Goal: Find specific page/section: Find specific page/section

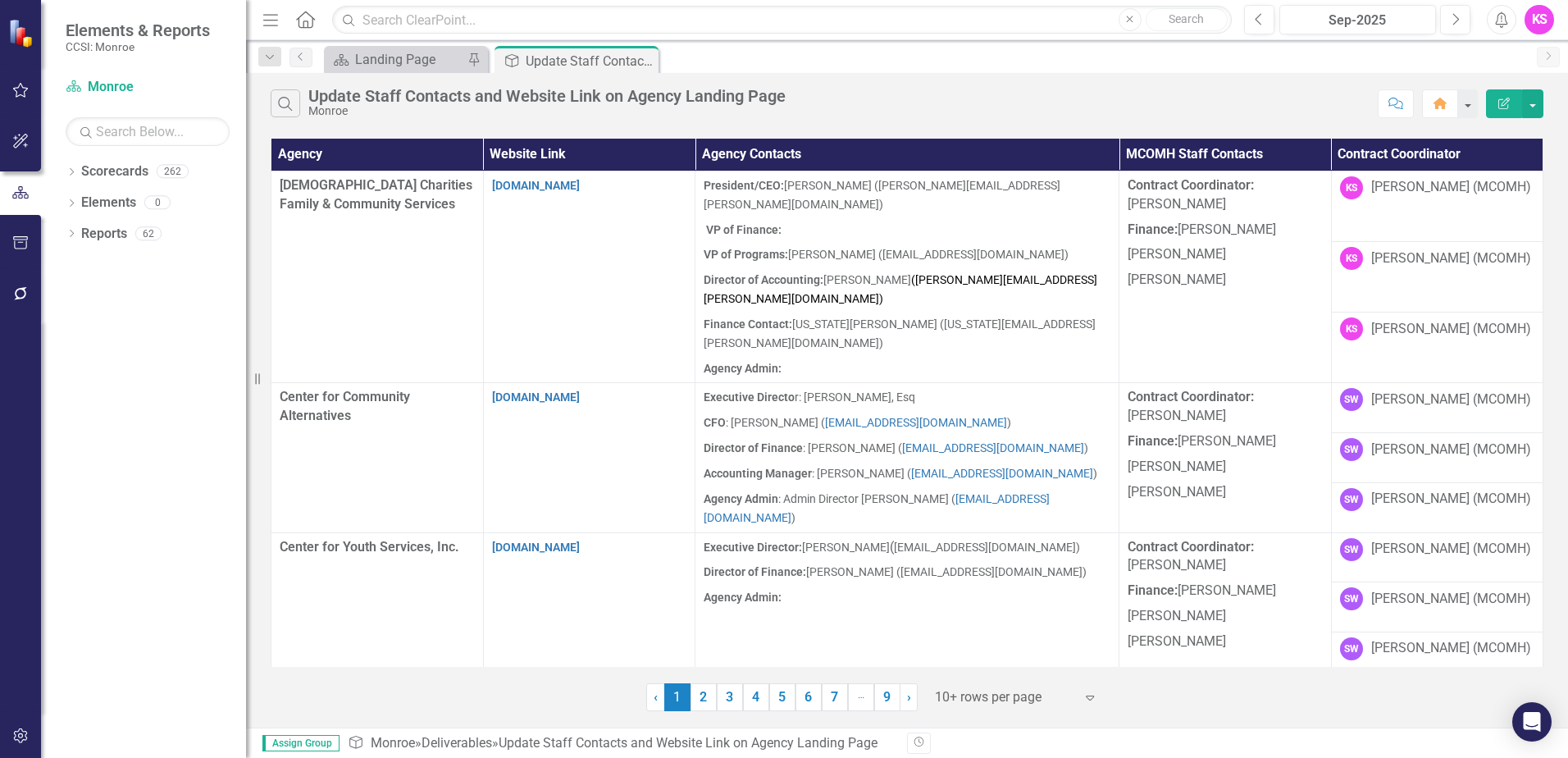
click at [1089, 701] on icon "Expand" at bounding box center [1090, 697] width 17 height 13
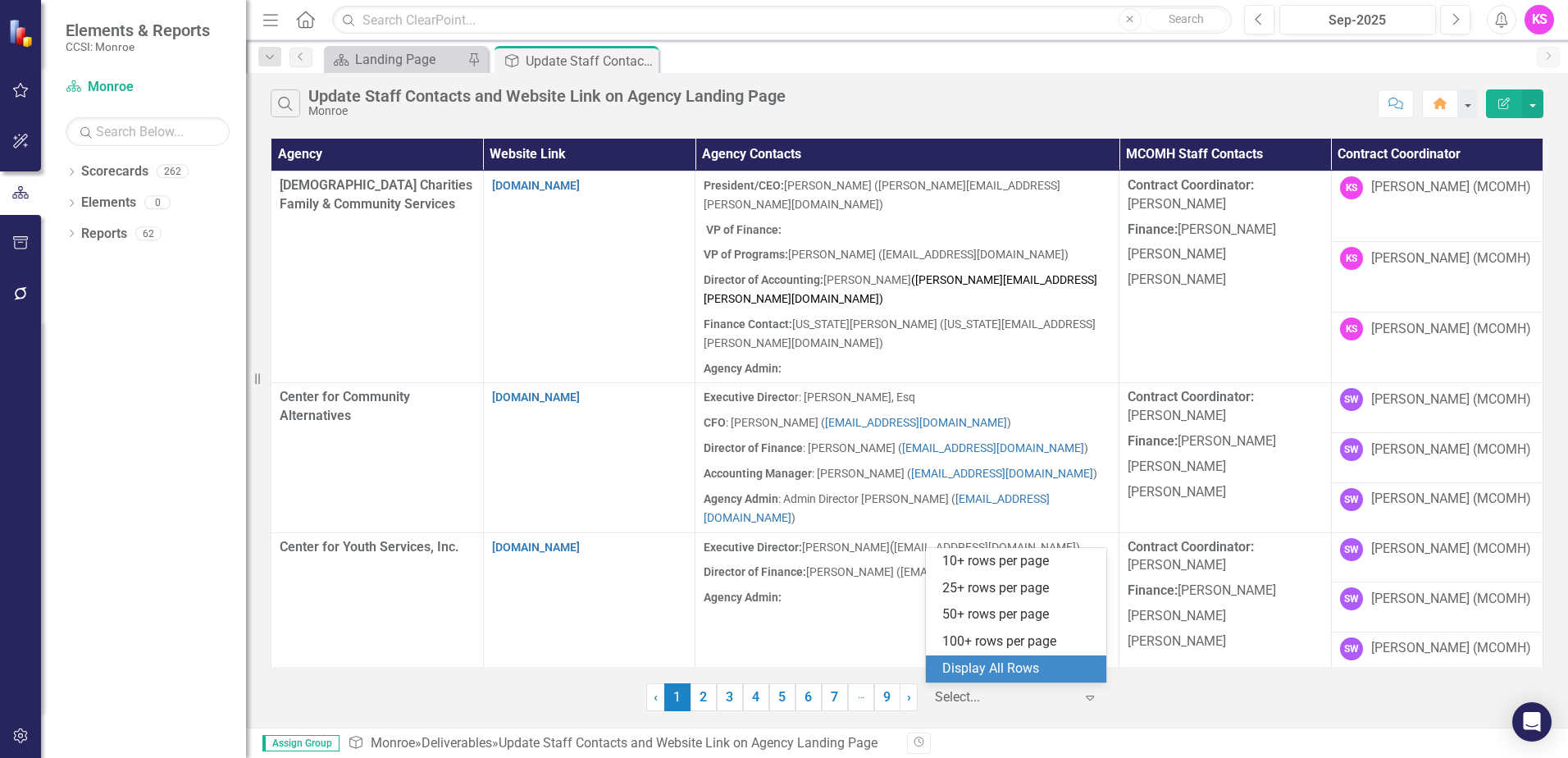
click at [1071, 672] on div "Display All Rows" at bounding box center [1020, 668] width 154 height 19
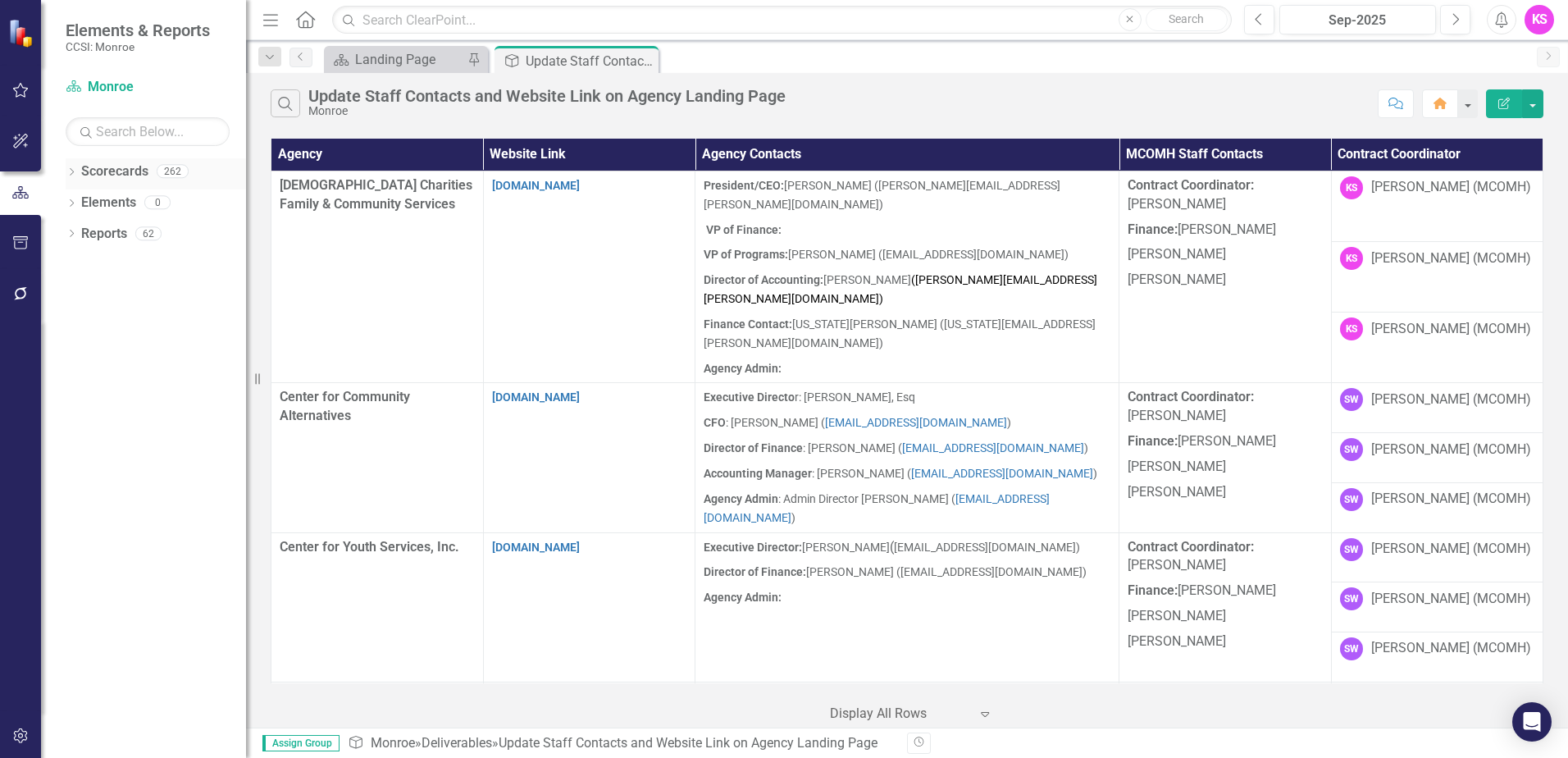
click at [69, 171] on icon "Dropdown" at bounding box center [71, 173] width 12 height 9
click at [82, 201] on icon at bounding box center [81, 202] width 4 height 8
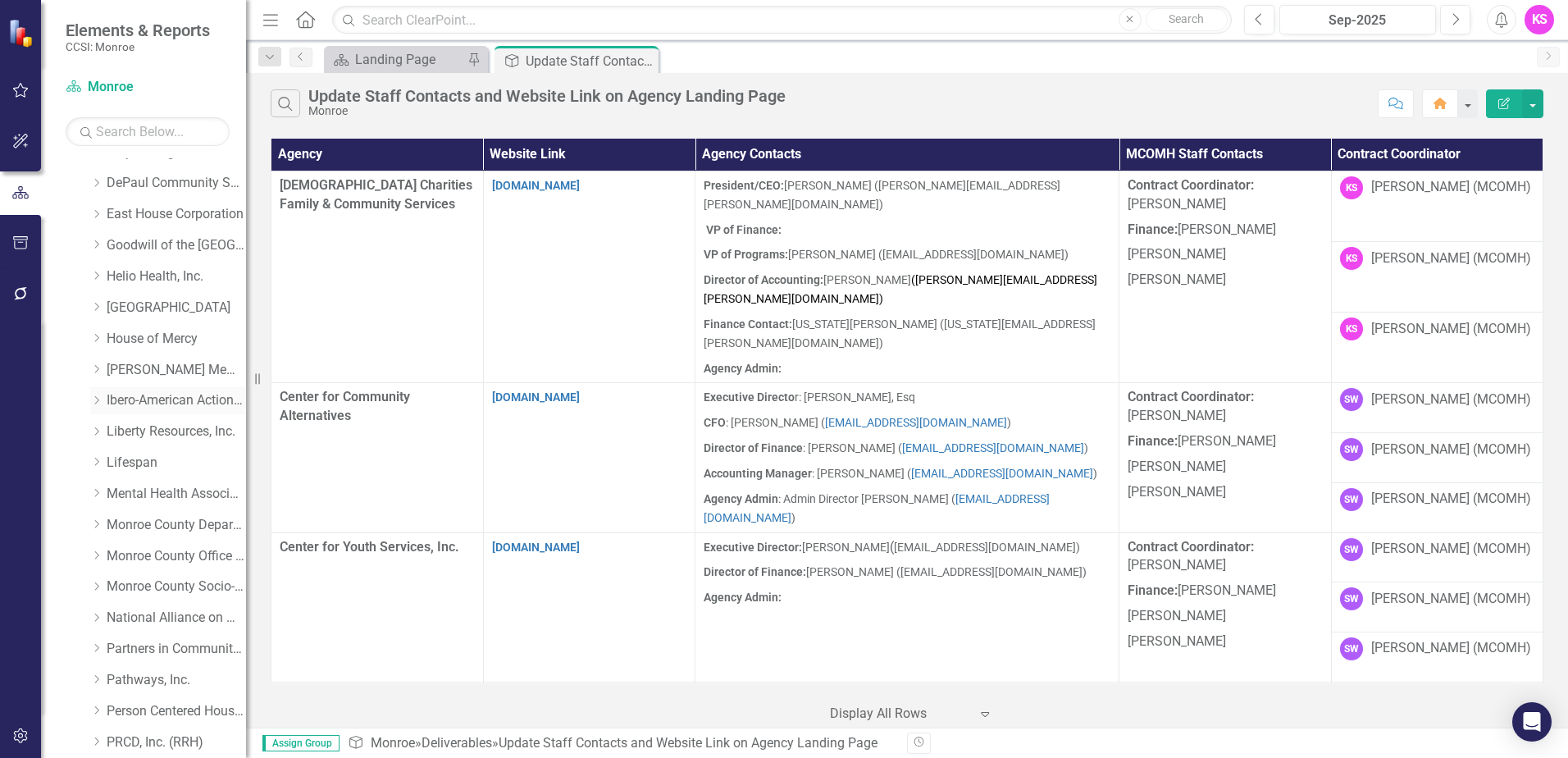
scroll to position [328, 0]
click at [98, 428] on icon "Dropdown" at bounding box center [96, 432] width 12 height 10
click at [147, 432] on link "Lifespan" at bounding box center [176, 432] width 140 height 19
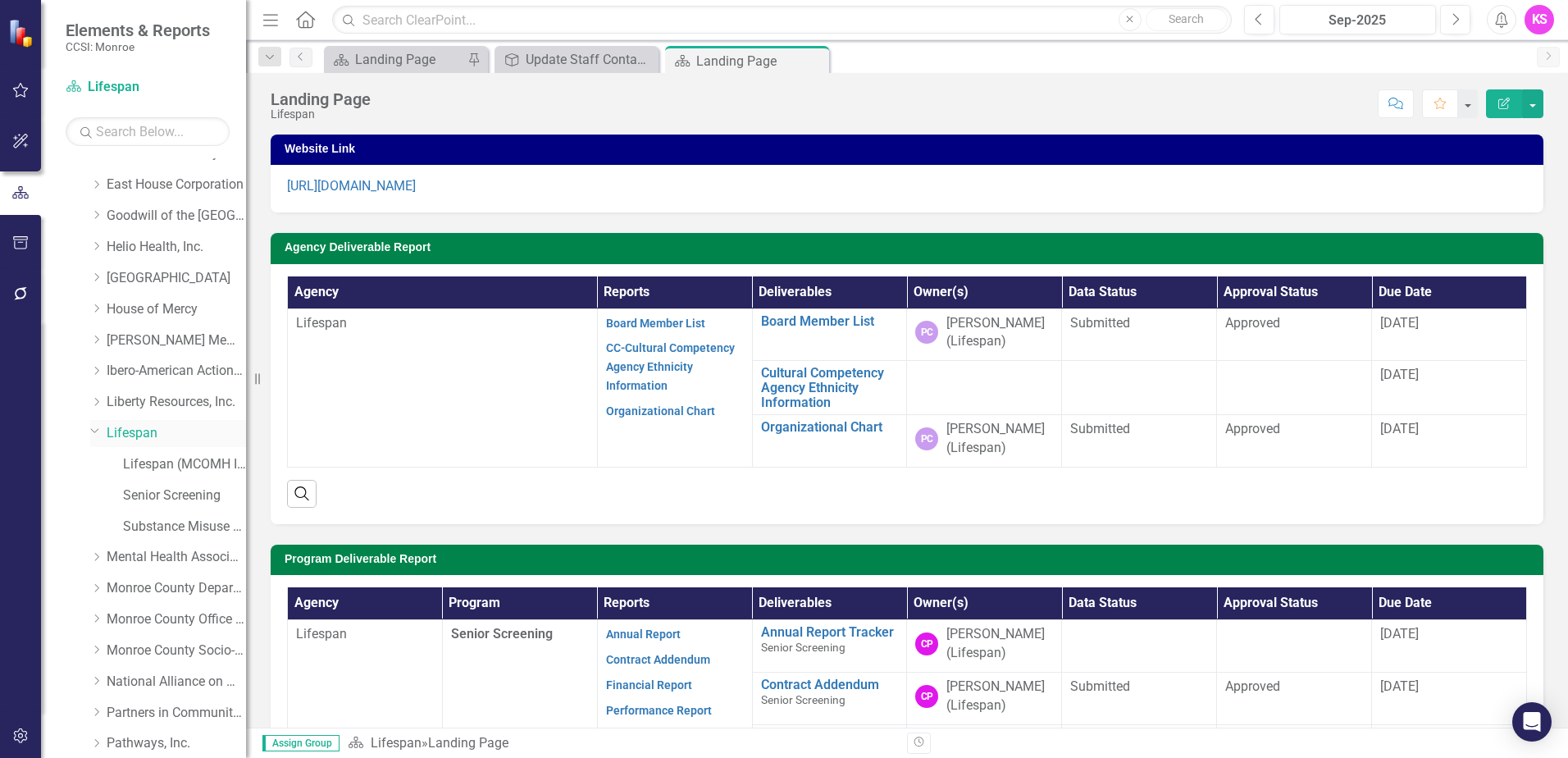
click at [123, 430] on link "Lifespan" at bounding box center [176, 432] width 140 height 19
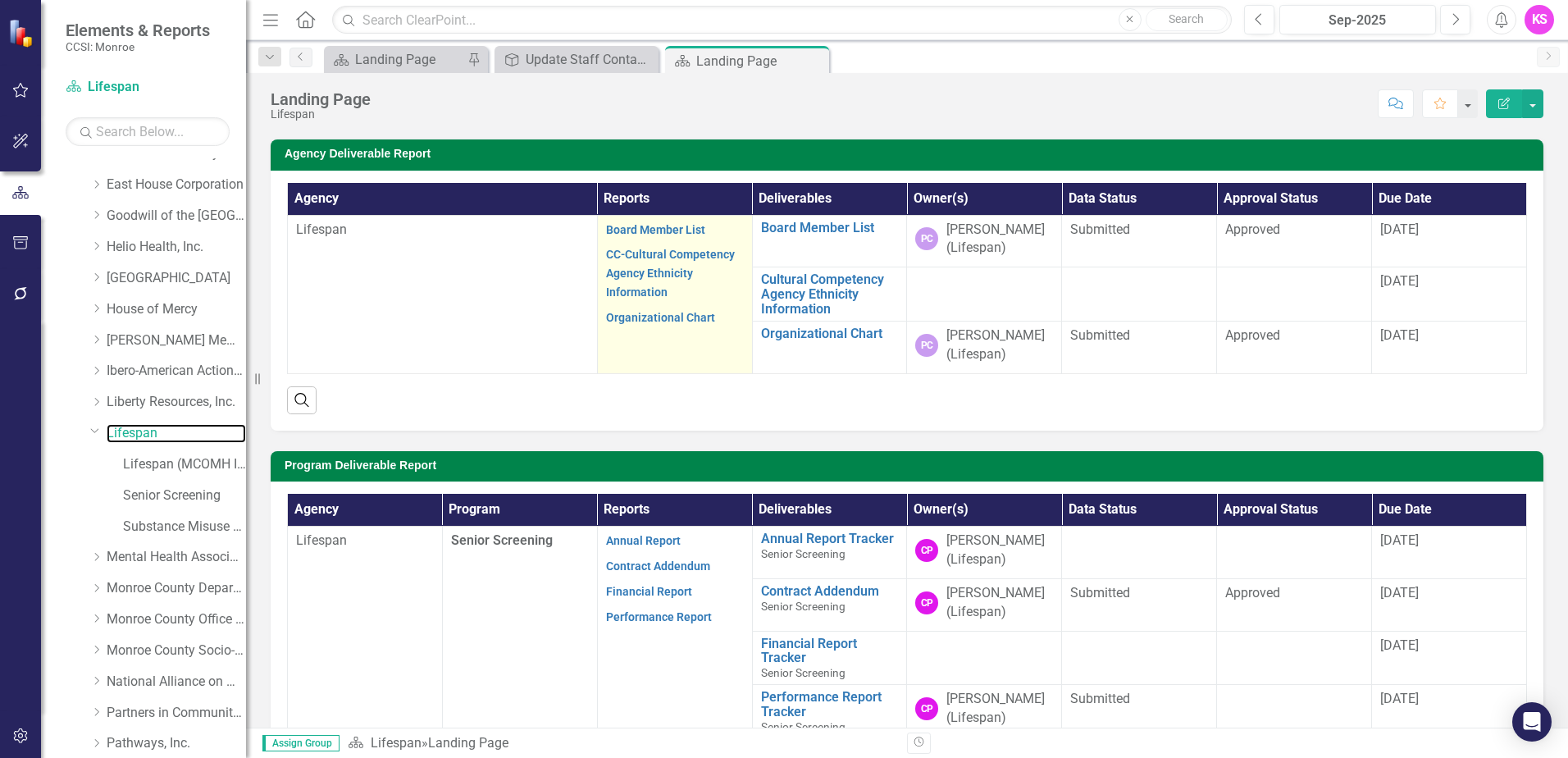
scroll to position [164, 0]
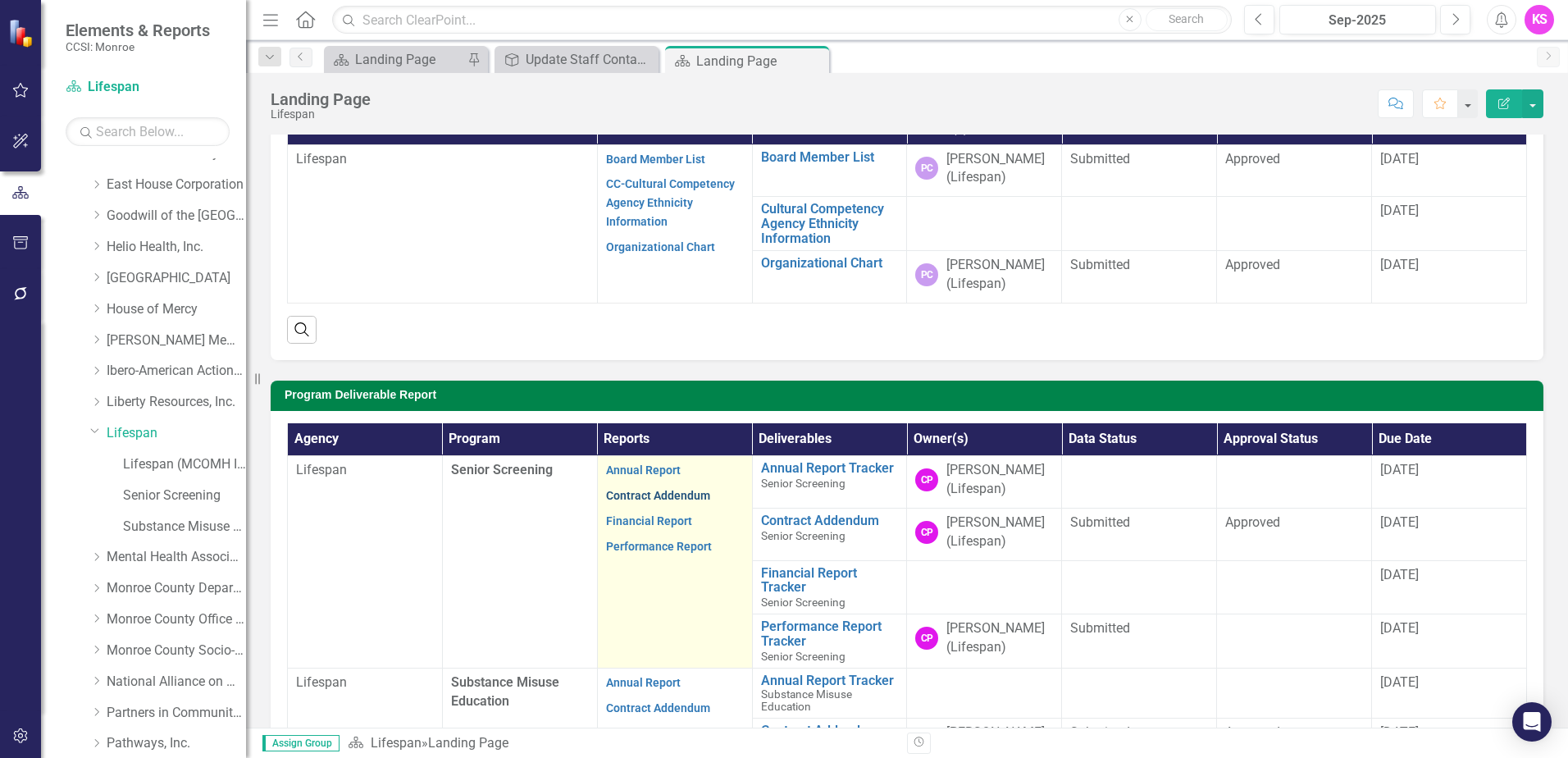
click at [640, 494] on link "Contract Addendum" at bounding box center [657, 495] width 104 height 13
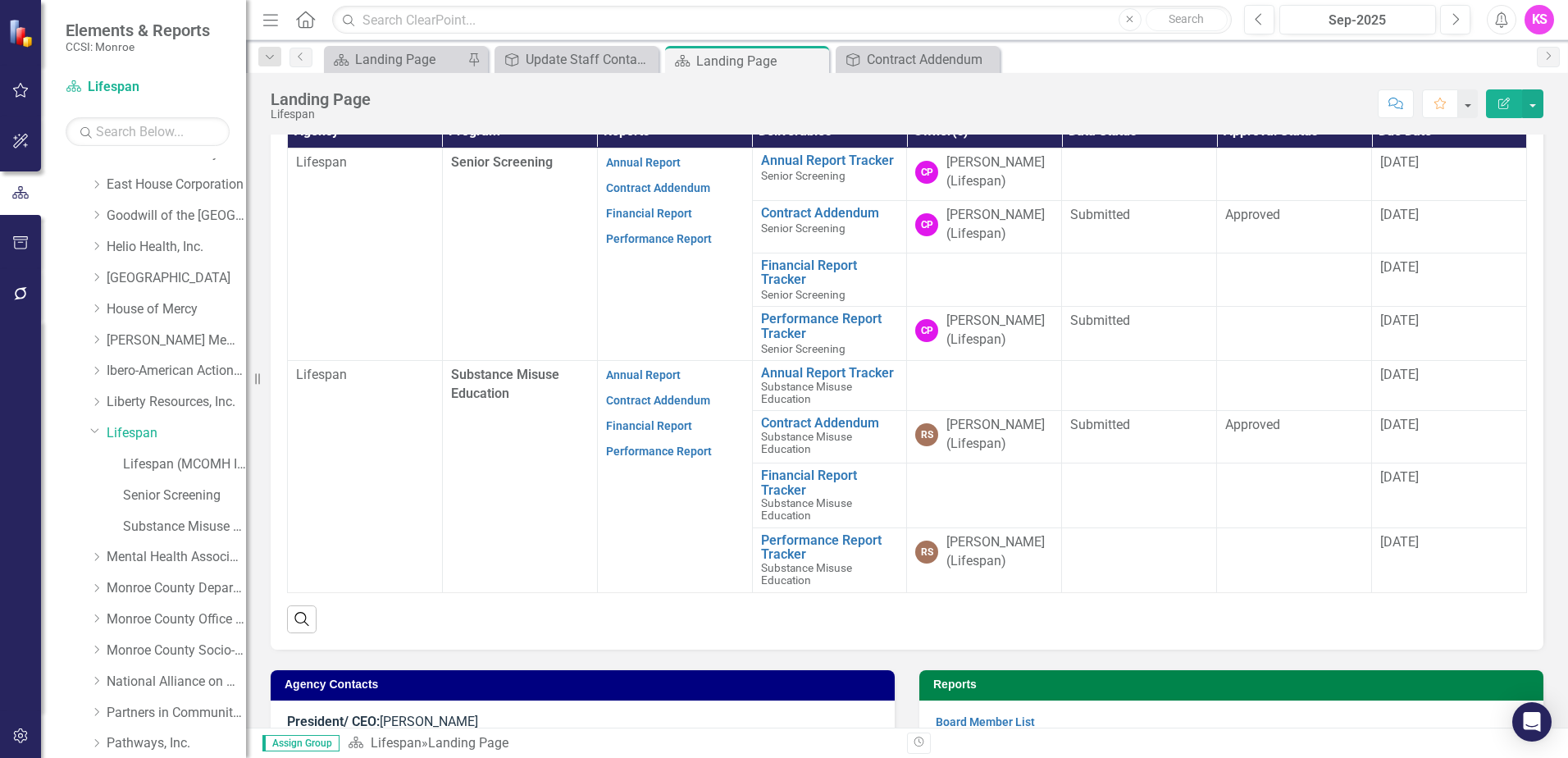
scroll to position [492, 0]
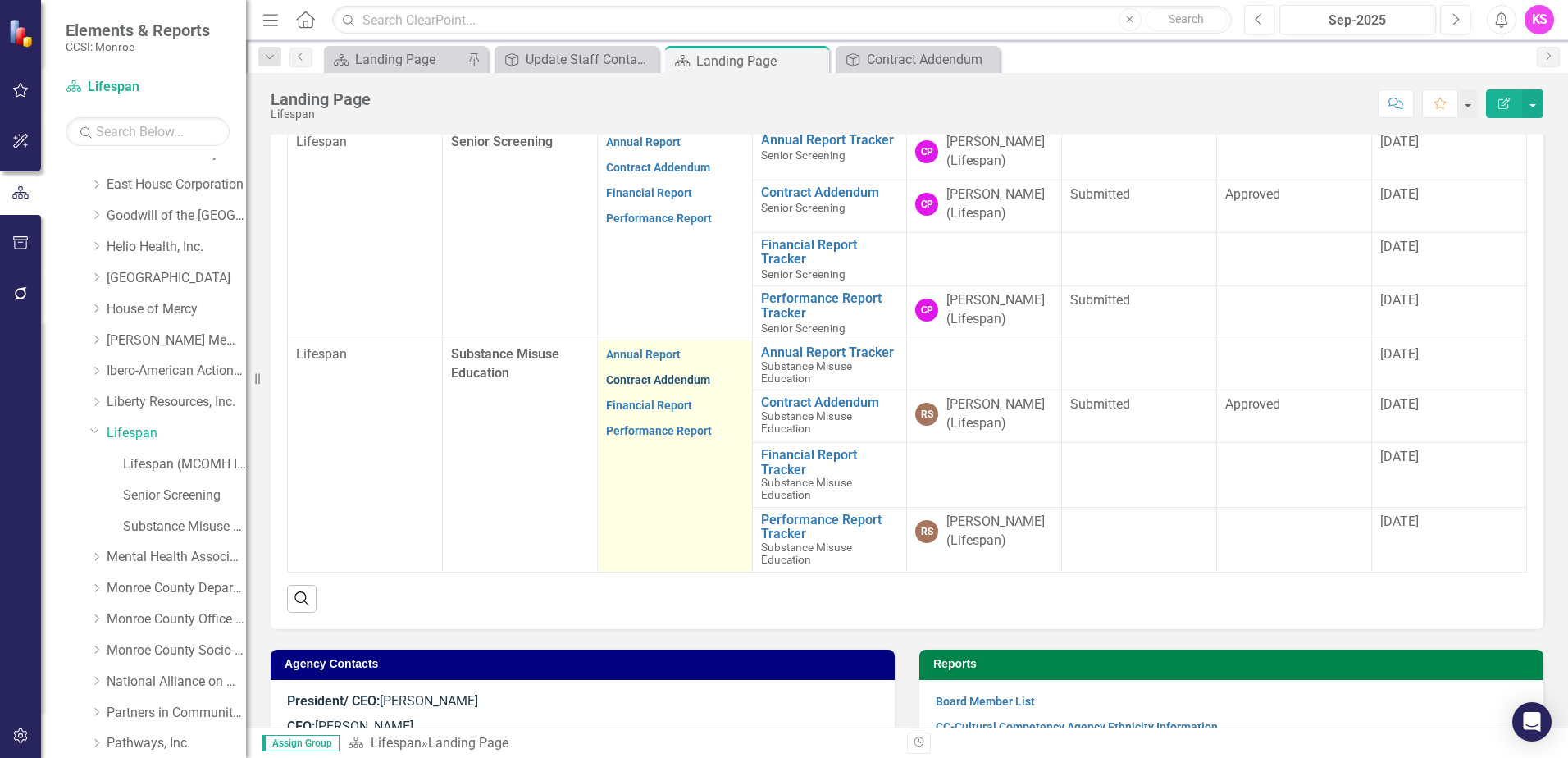
click at [669, 377] on link "Contract Addendum" at bounding box center [657, 379] width 104 height 13
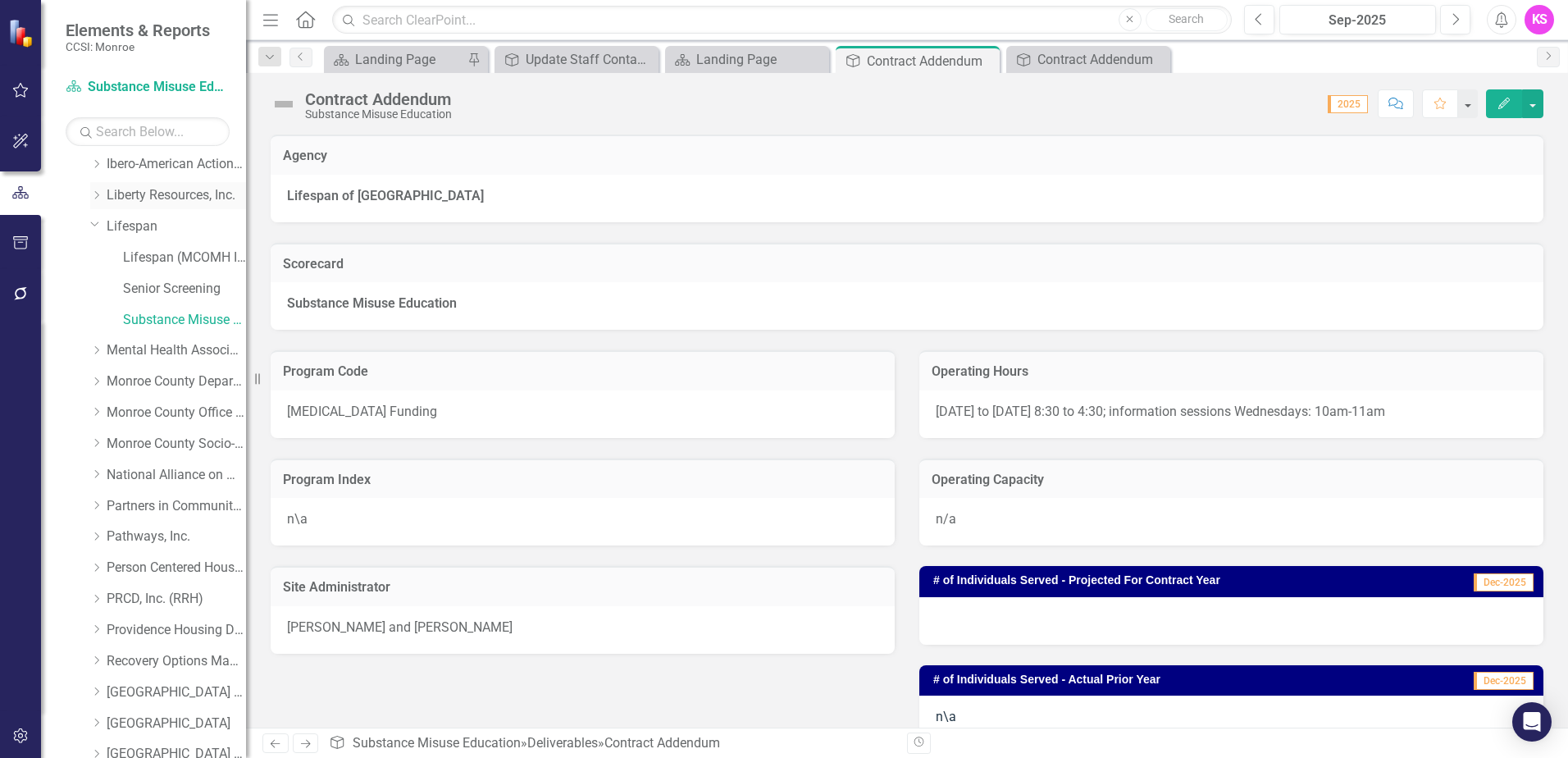
scroll to position [574, 0]
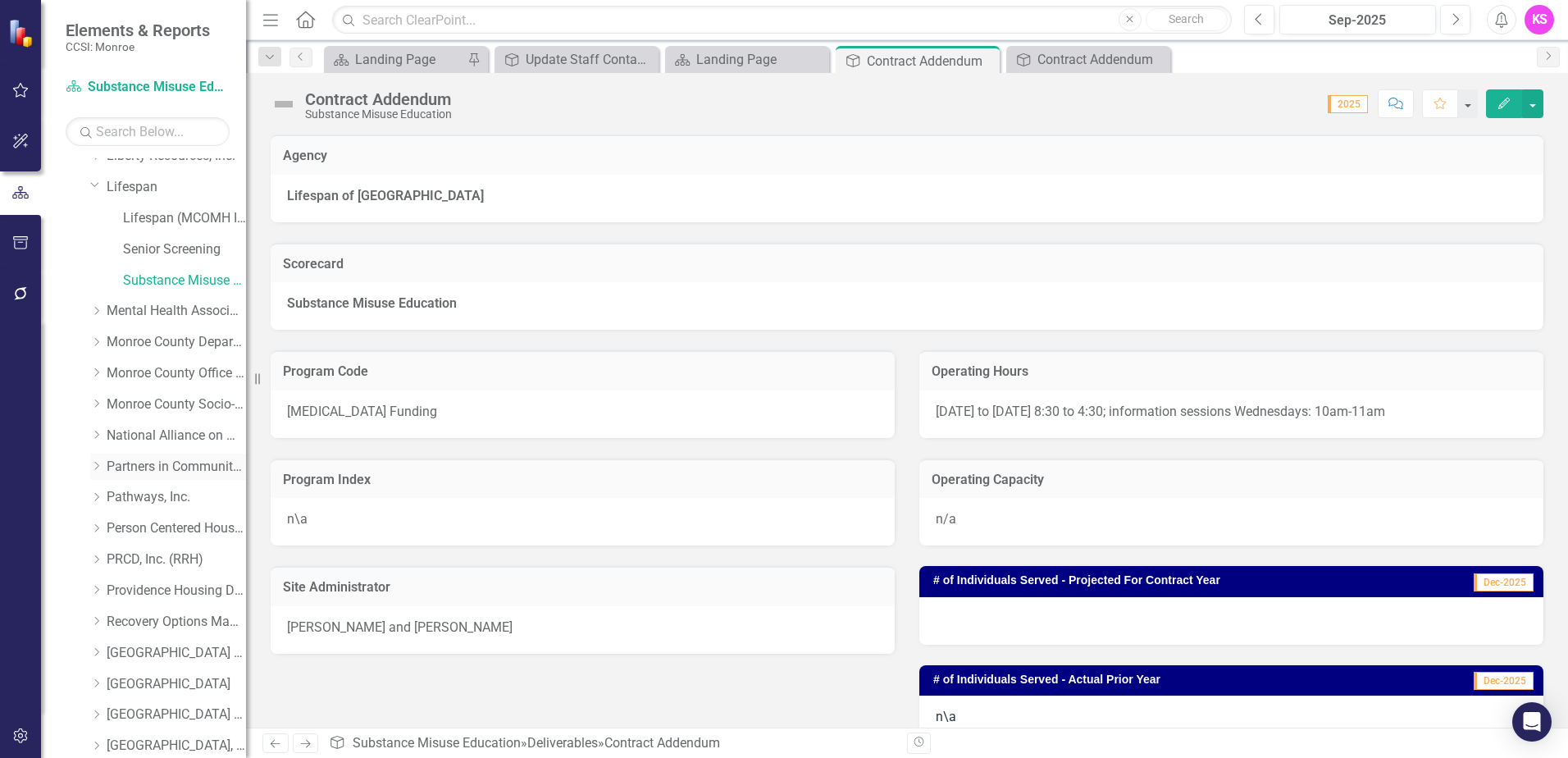
click at [100, 469] on icon "Dropdown" at bounding box center [96, 466] width 12 height 10
click at [176, 461] on link "Partners in Community Development" at bounding box center [176, 466] width 140 height 19
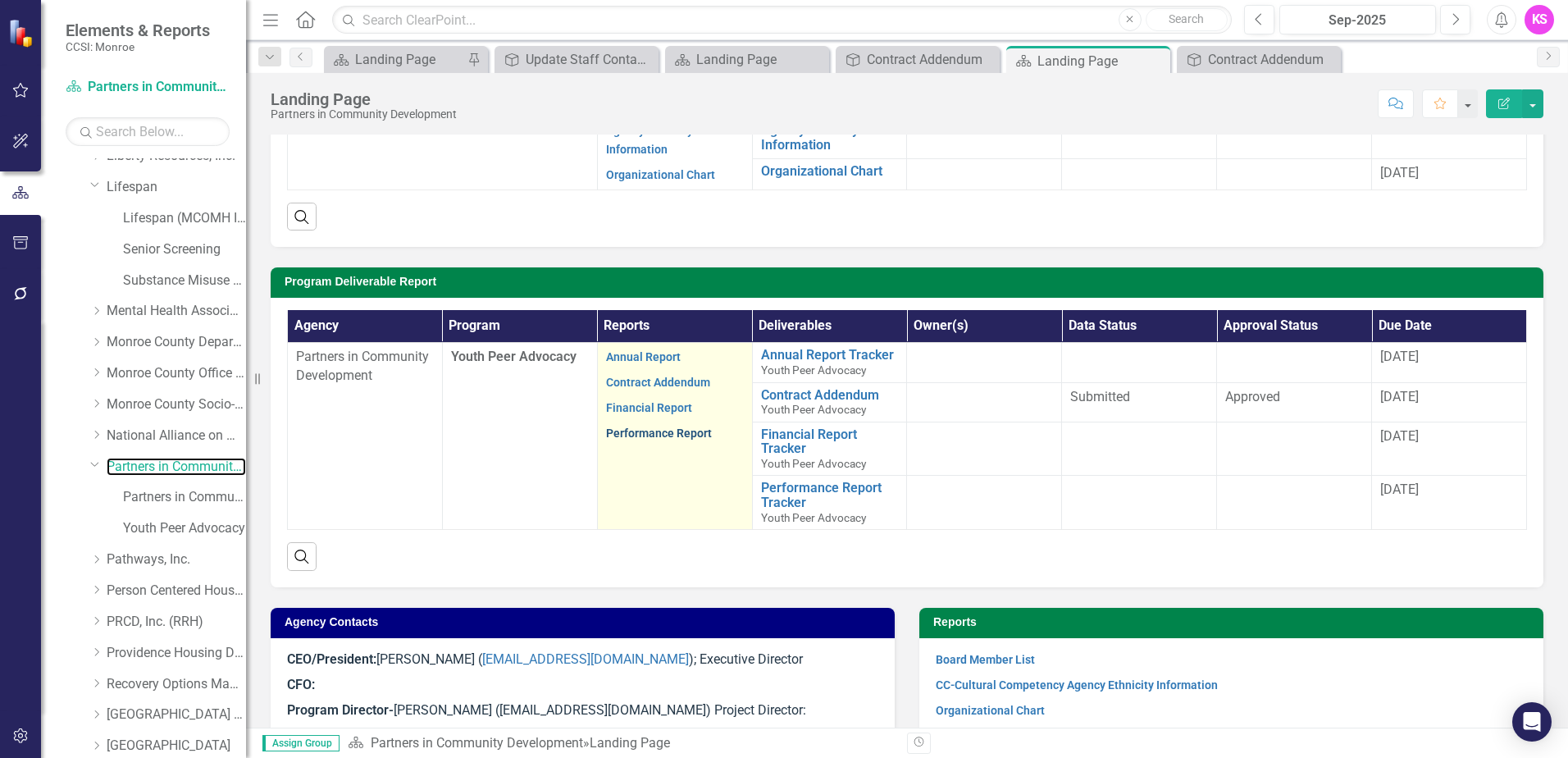
scroll to position [246, 0]
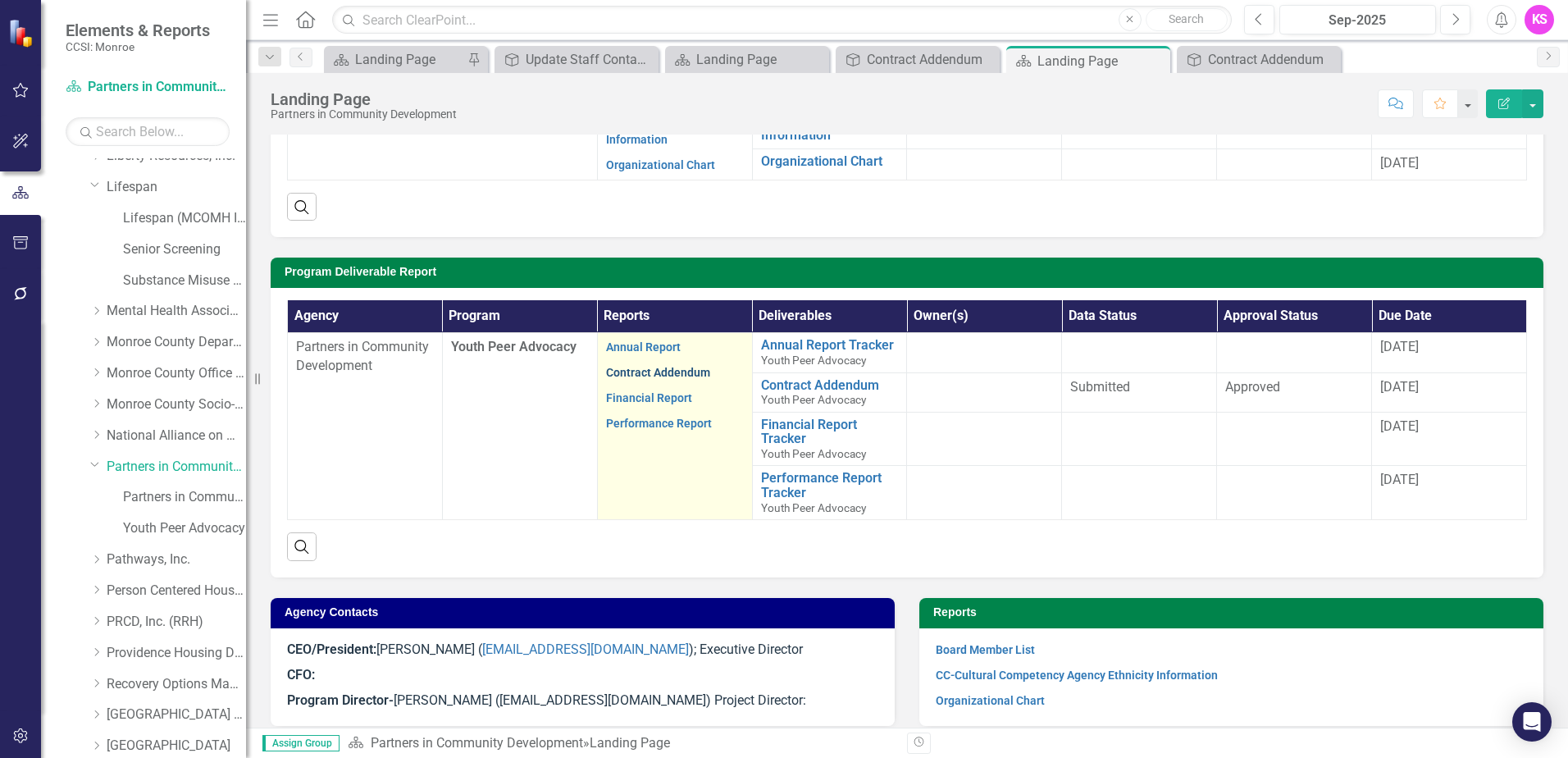
click at [653, 375] on link "Contract Addendum" at bounding box center [657, 372] width 104 height 13
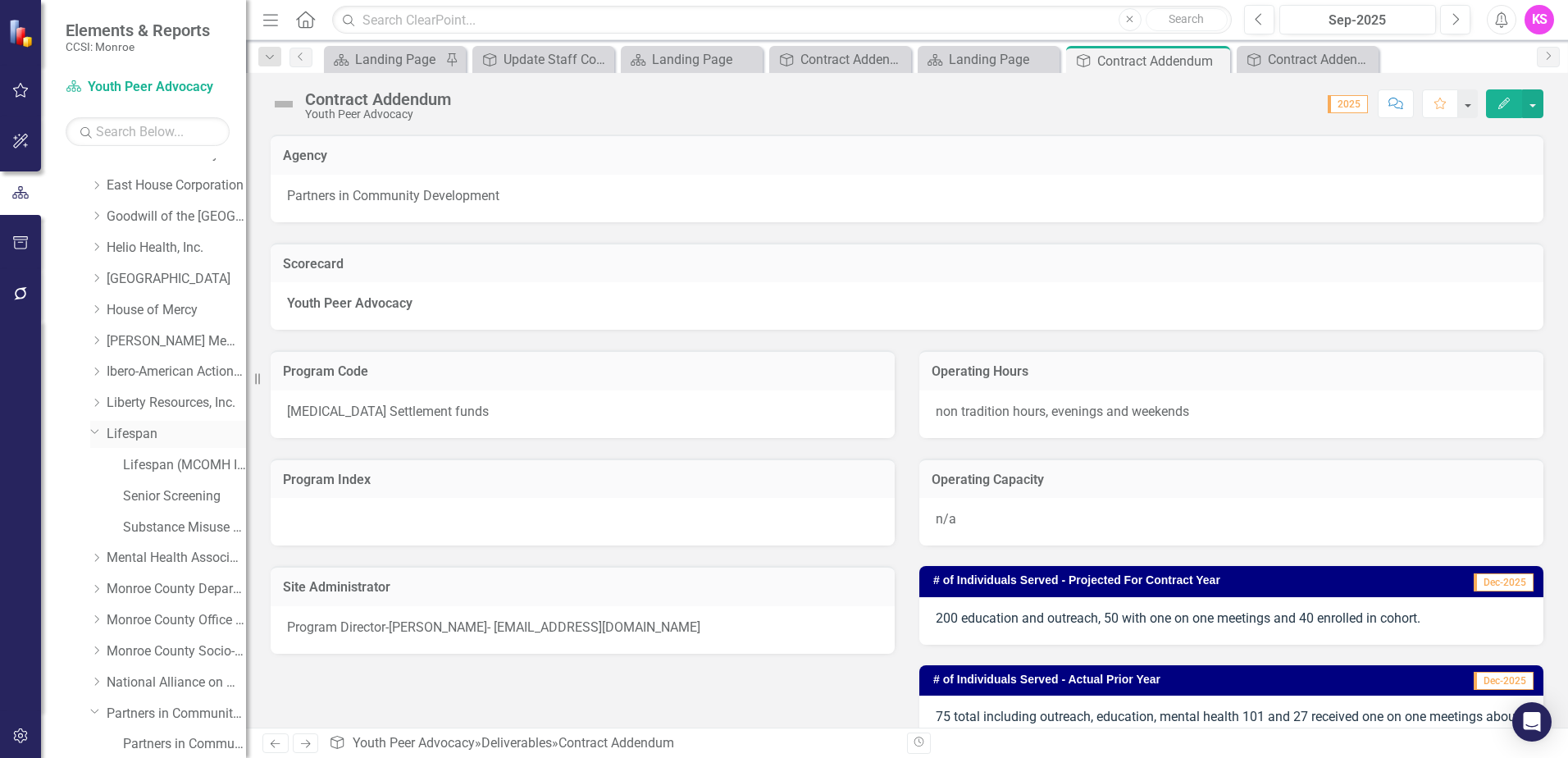
scroll to position [245, 0]
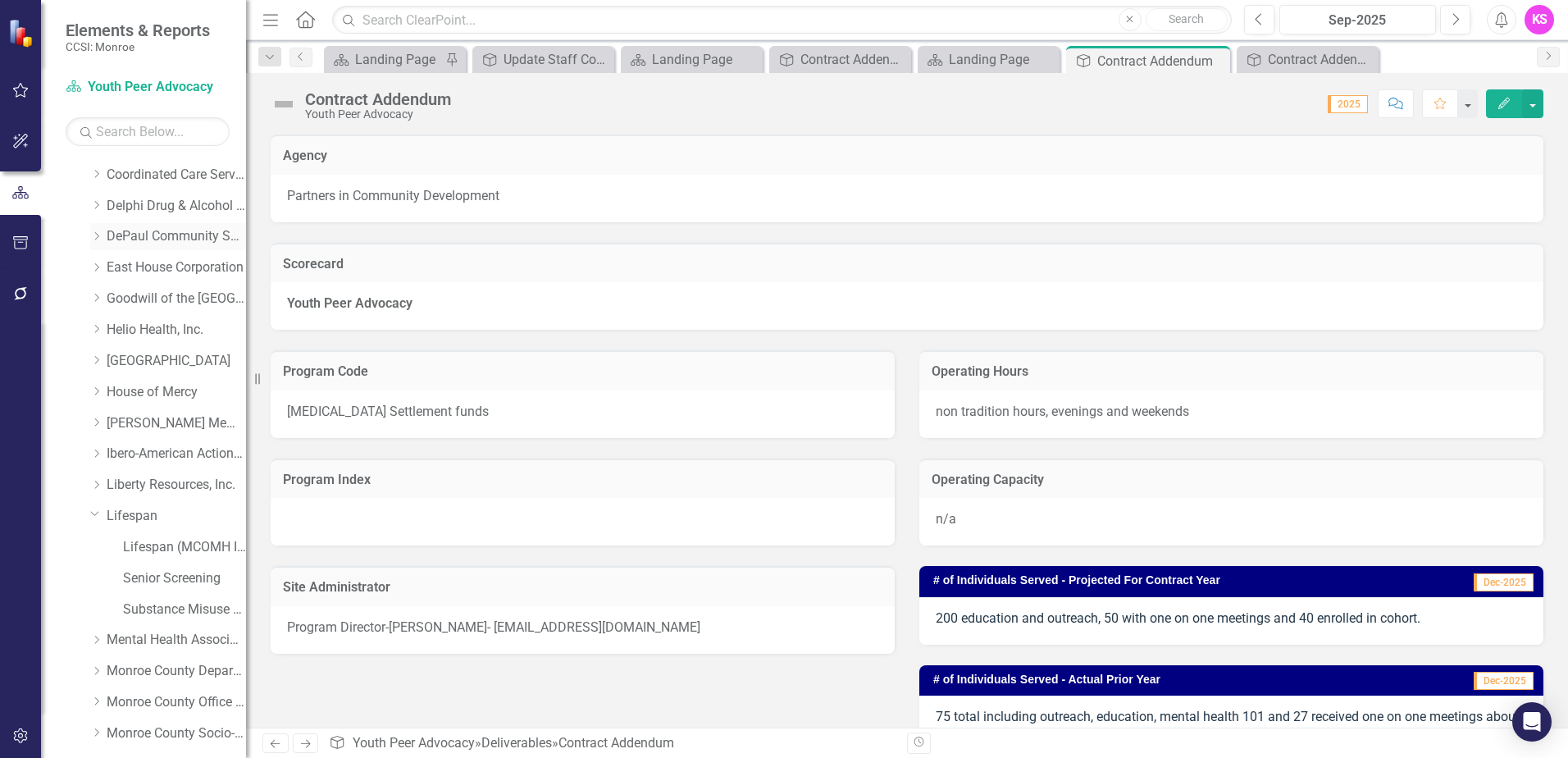
click at [96, 237] on icon "Dropdown" at bounding box center [96, 237] width 12 height 10
click at [169, 232] on link "DePaul Community Services, lnc." at bounding box center [176, 237] width 140 height 19
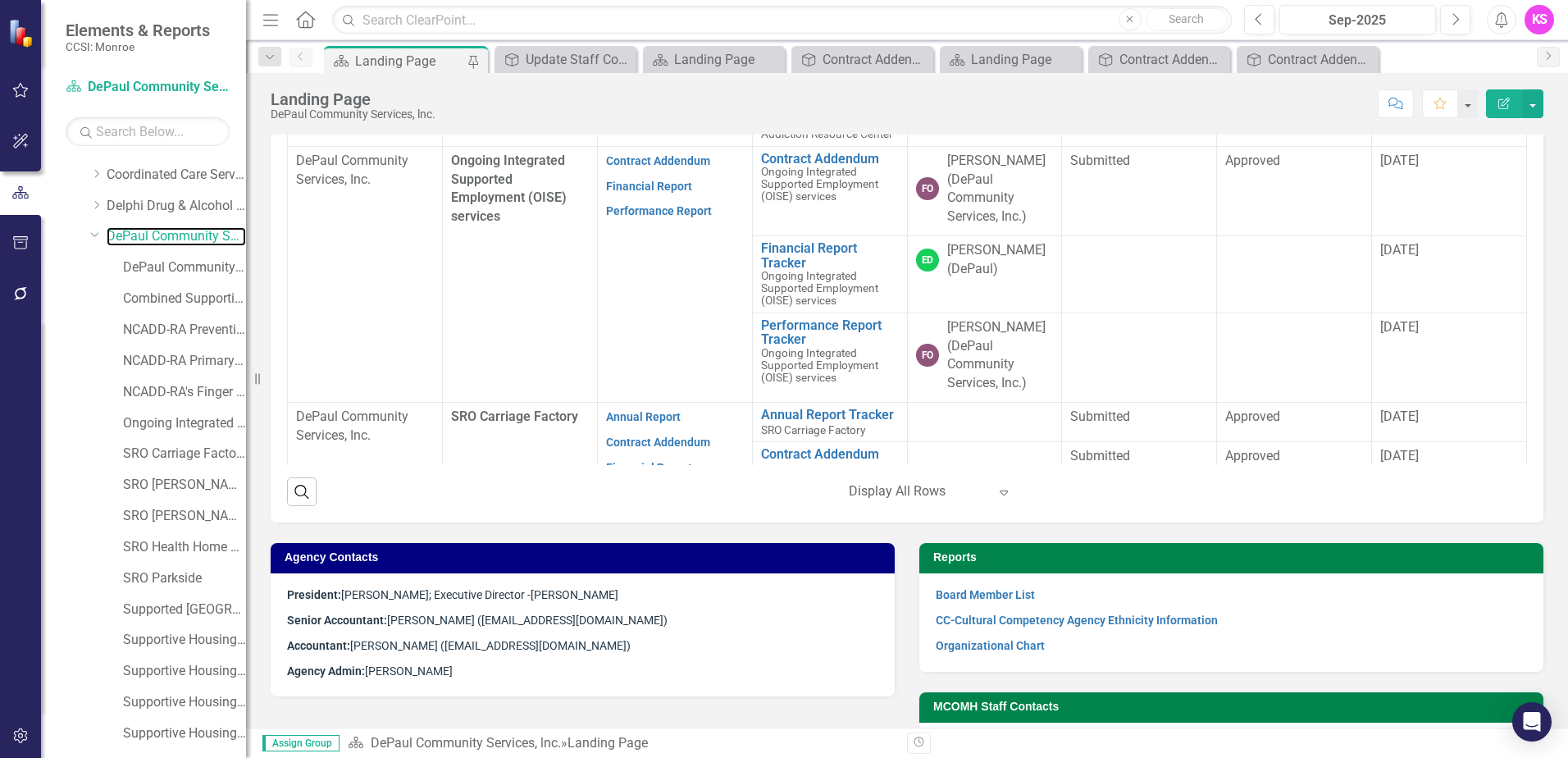
scroll to position [438, 0]
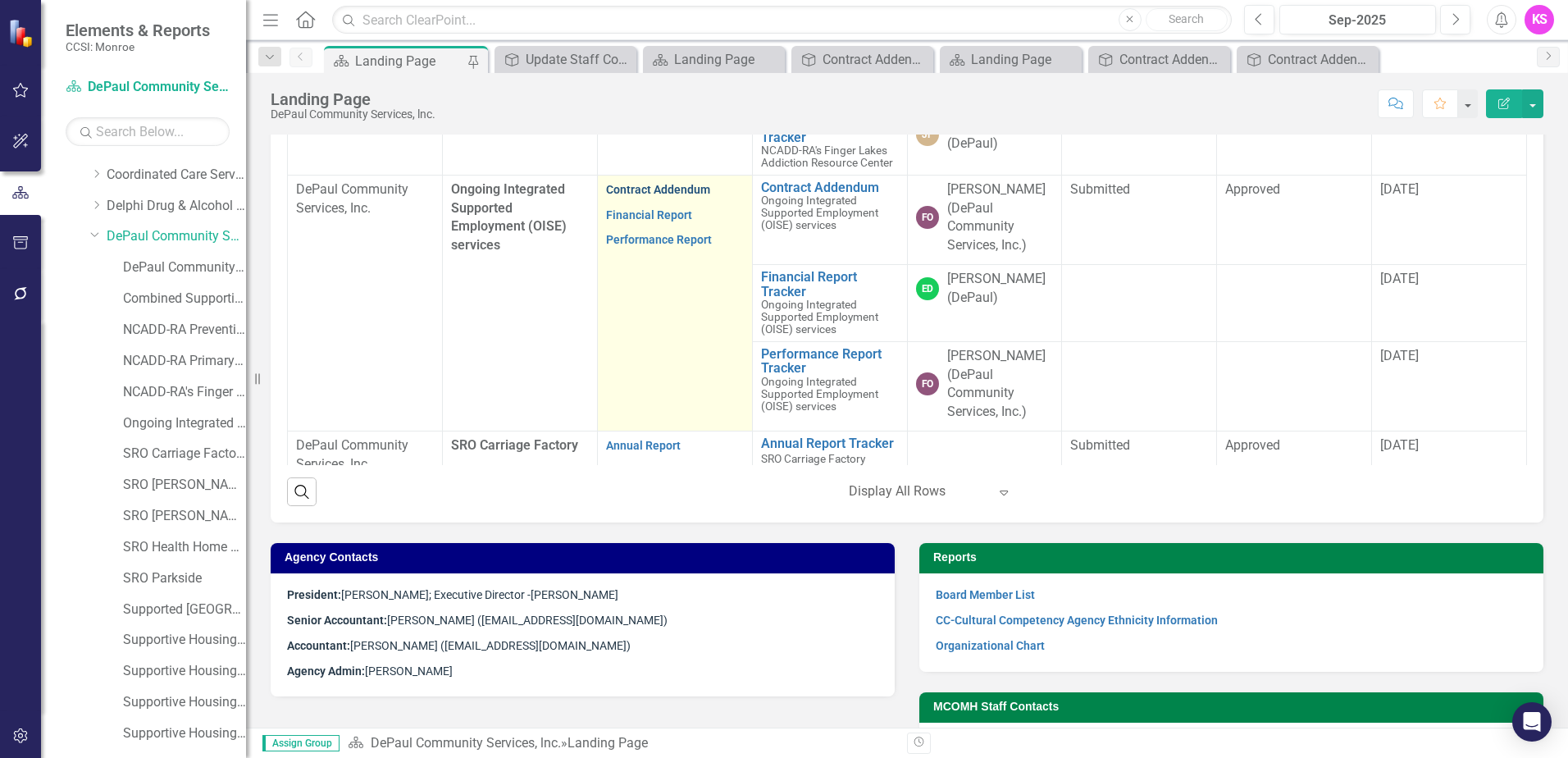
click at [652, 196] on link "Contract Addendum" at bounding box center [657, 189] width 104 height 13
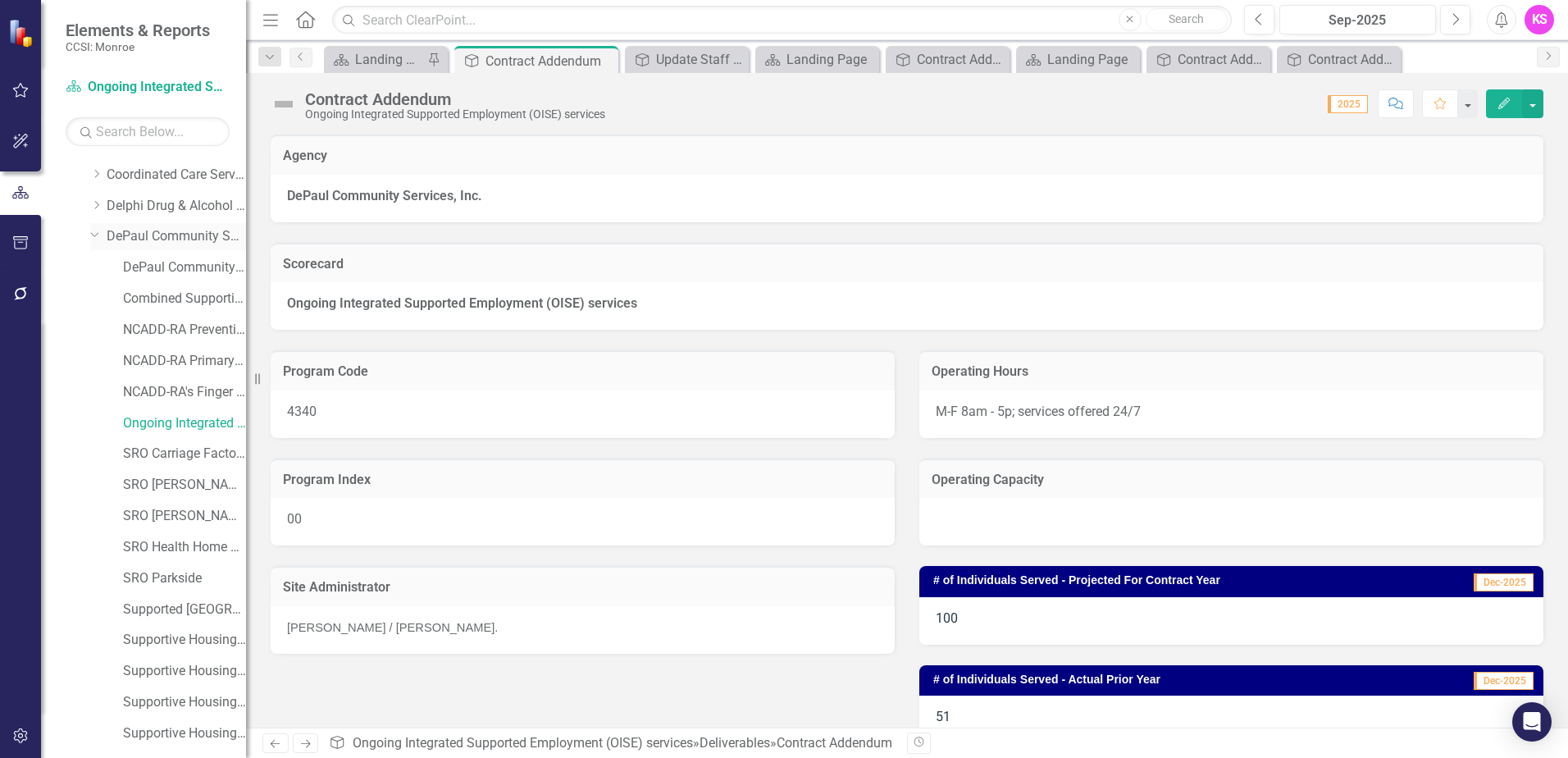
click at [156, 232] on link "DePaul Community Services, lnc." at bounding box center [176, 237] width 140 height 19
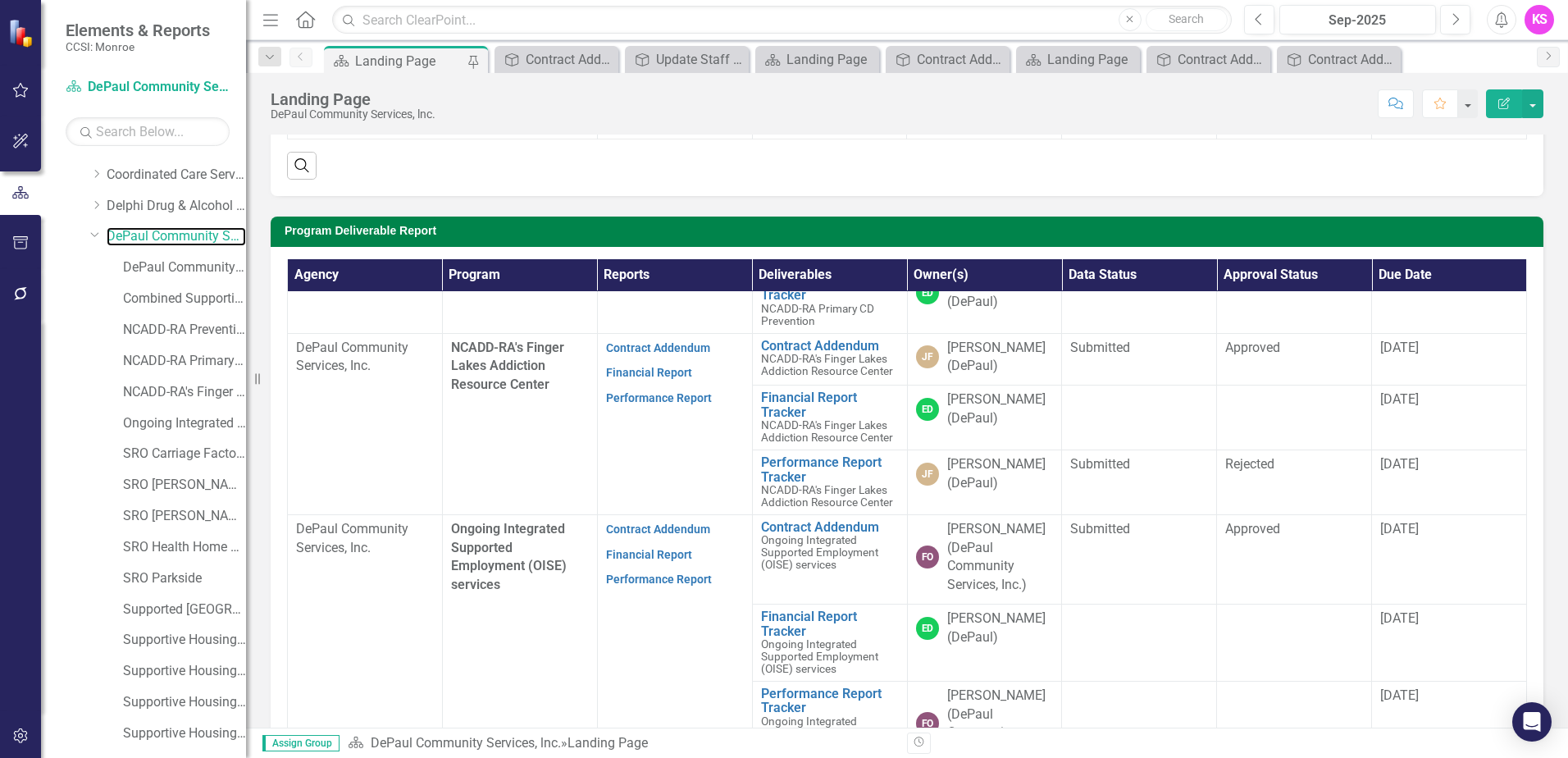
scroll to position [492, 0]
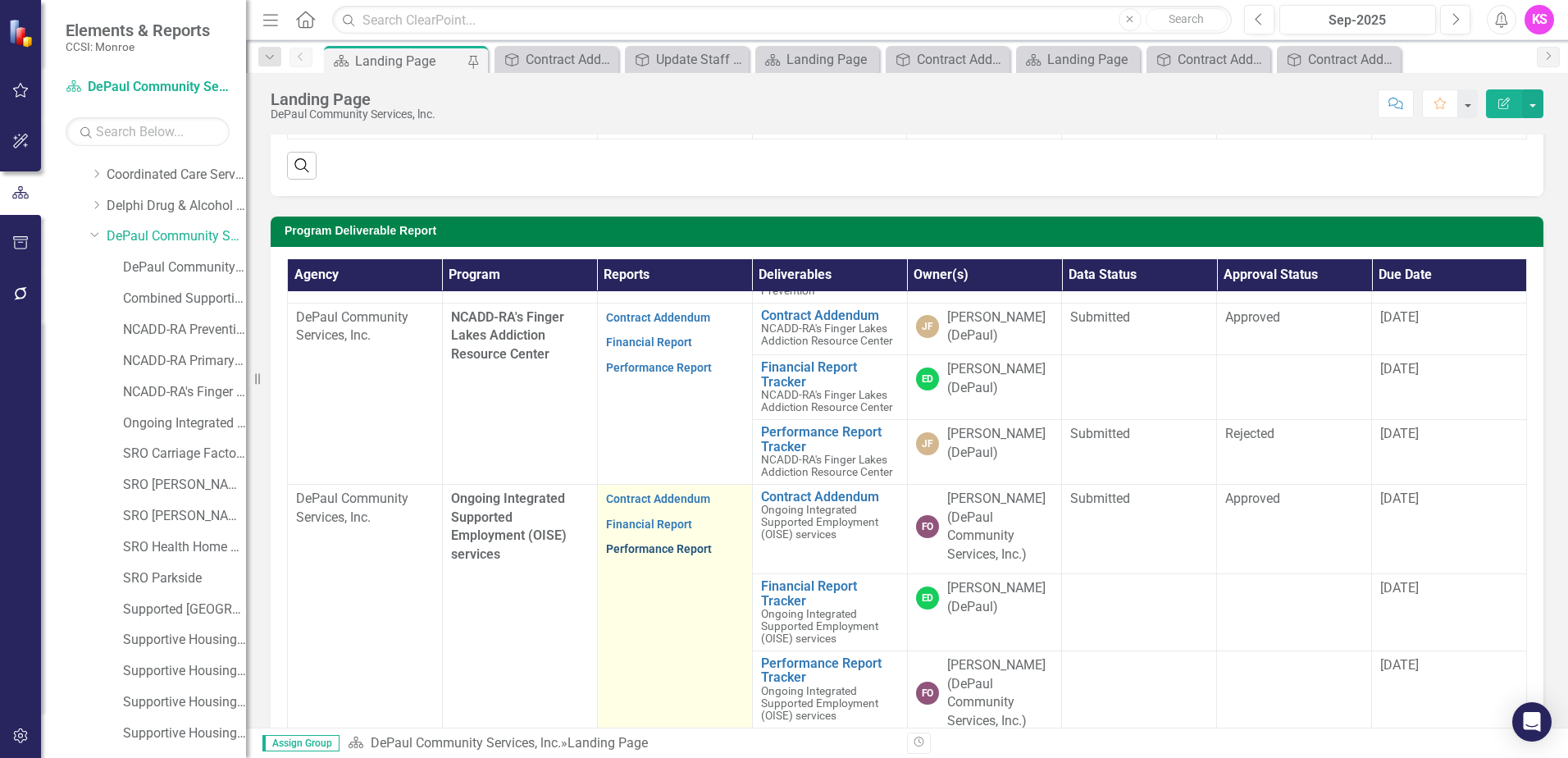
click at [662, 555] on link "Performance Report" at bounding box center [658, 548] width 106 height 13
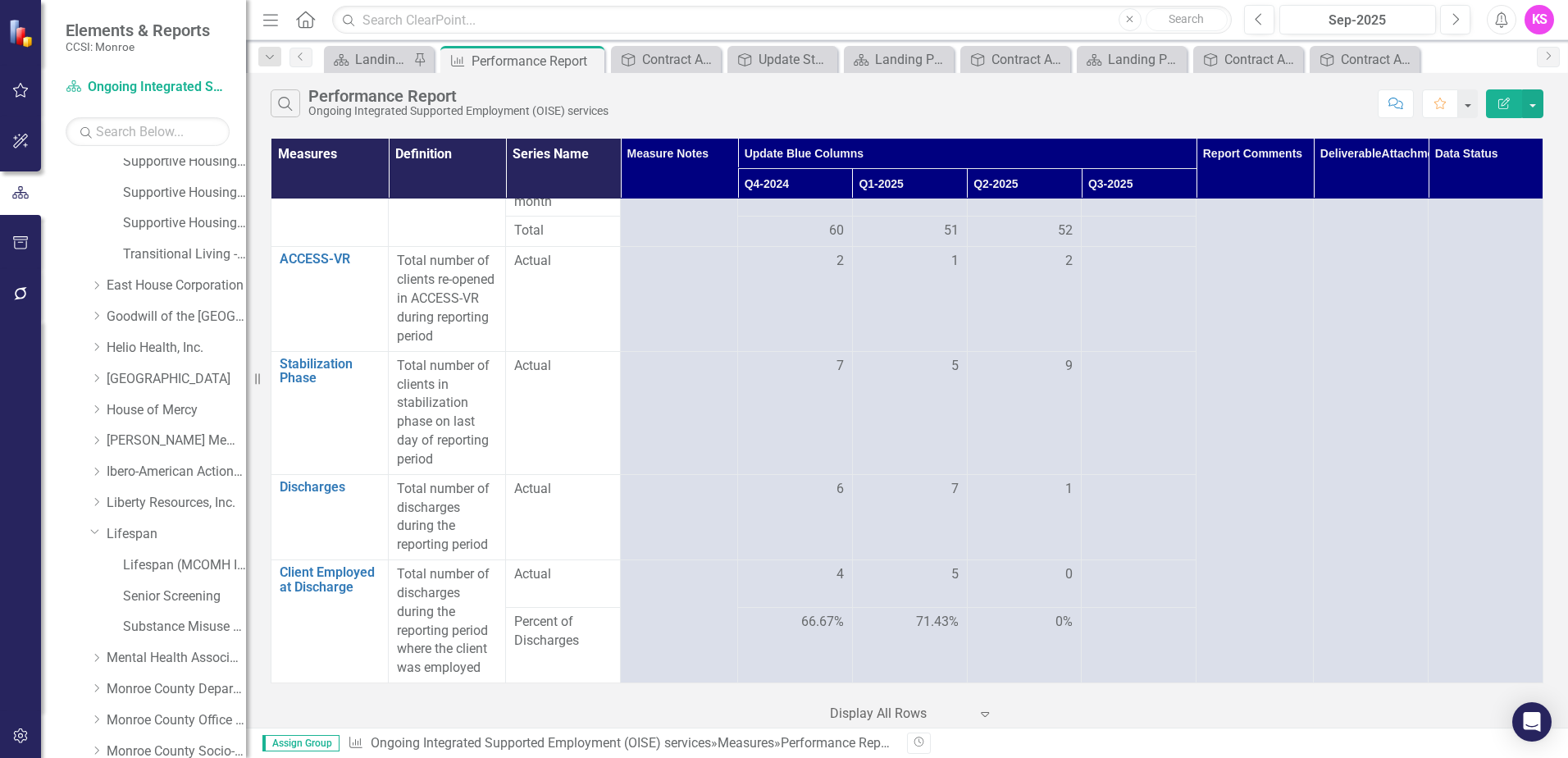
scroll to position [819, 0]
click at [99, 317] on icon "Dropdown" at bounding box center [96, 314] width 12 height 10
click at [170, 318] on link "East House Corporation" at bounding box center [176, 314] width 140 height 19
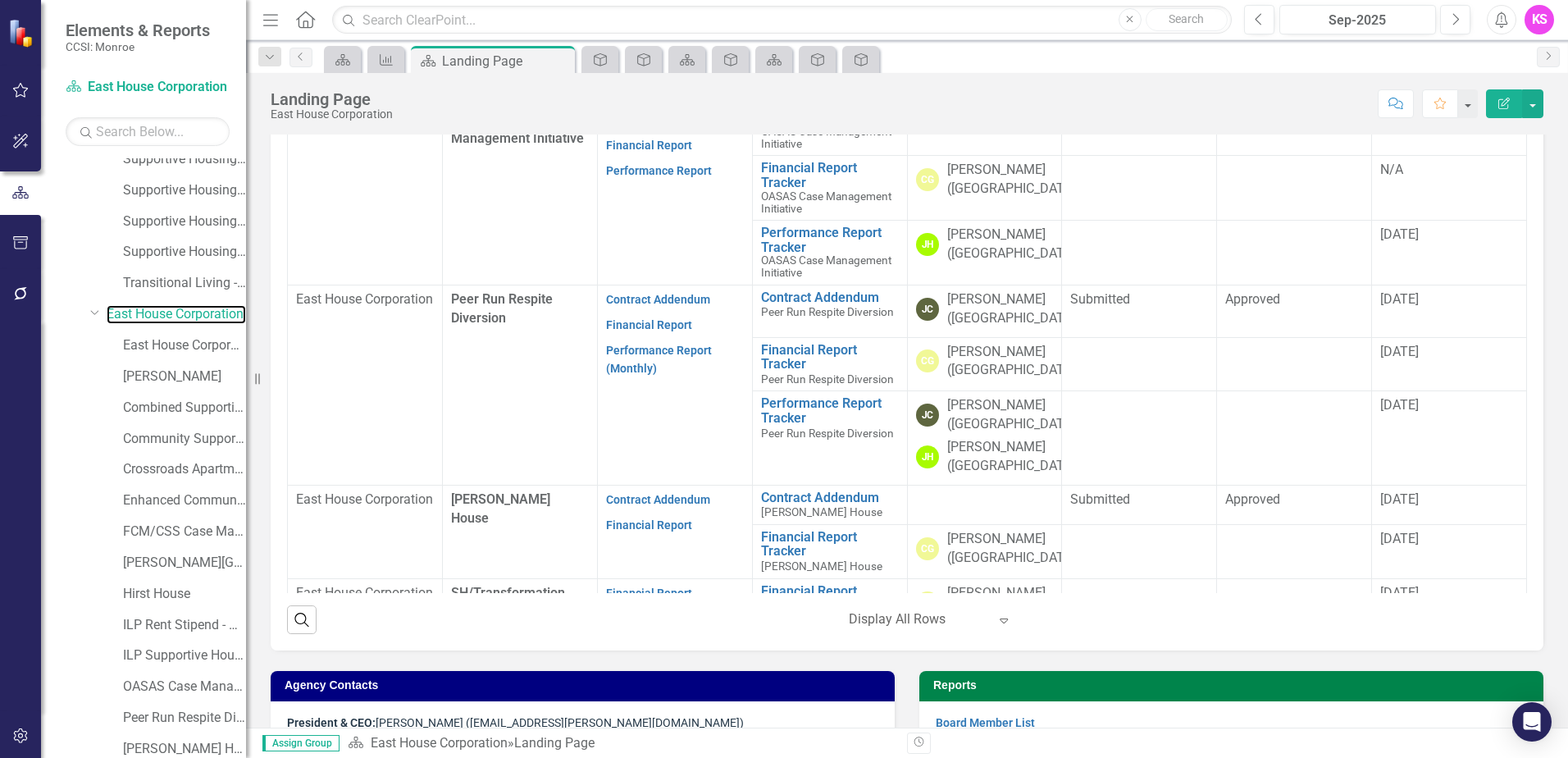
scroll to position [1066, 0]
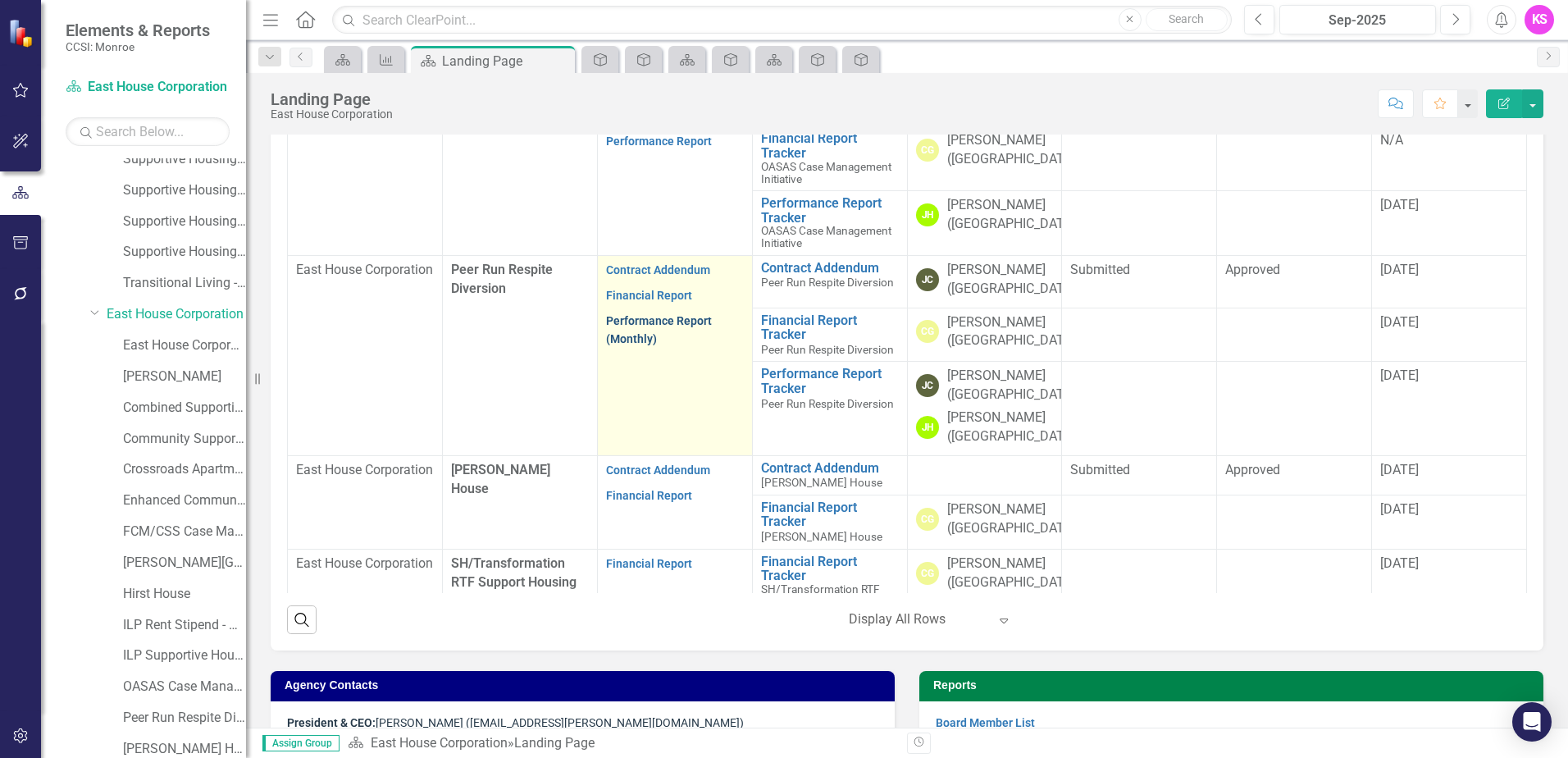
click at [650, 346] on link "Performance Report (Monthly)" at bounding box center [658, 330] width 106 height 32
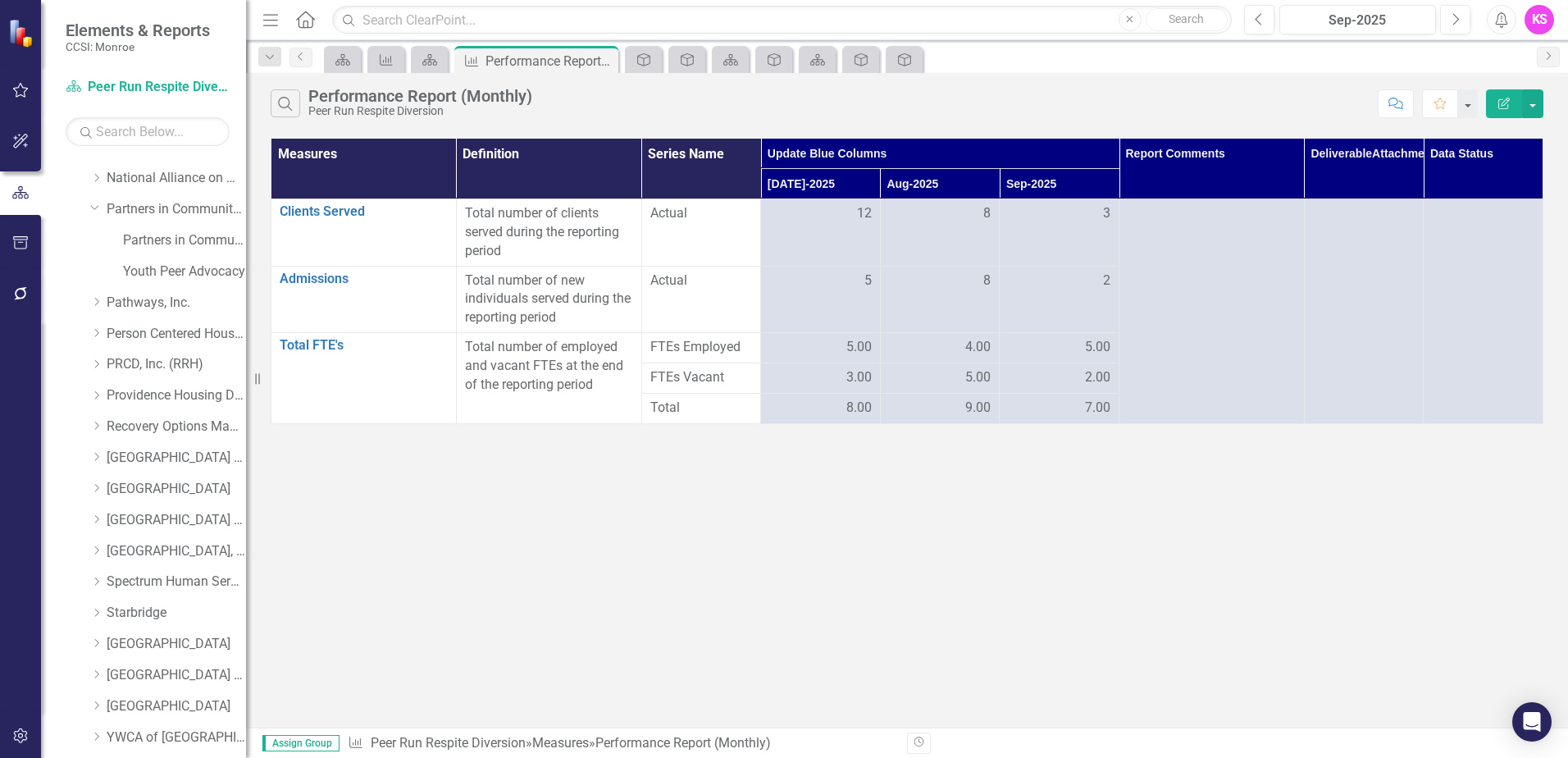
scroll to position [2131, 0]
click at [98, 616] on icon "Dropdown" at bounding box center [96, 615] width 12 height 10
click at [172, 616] on link "[GEOGRAPHIC_DATA]" at bounding box center [176, 616] width 140 height 19
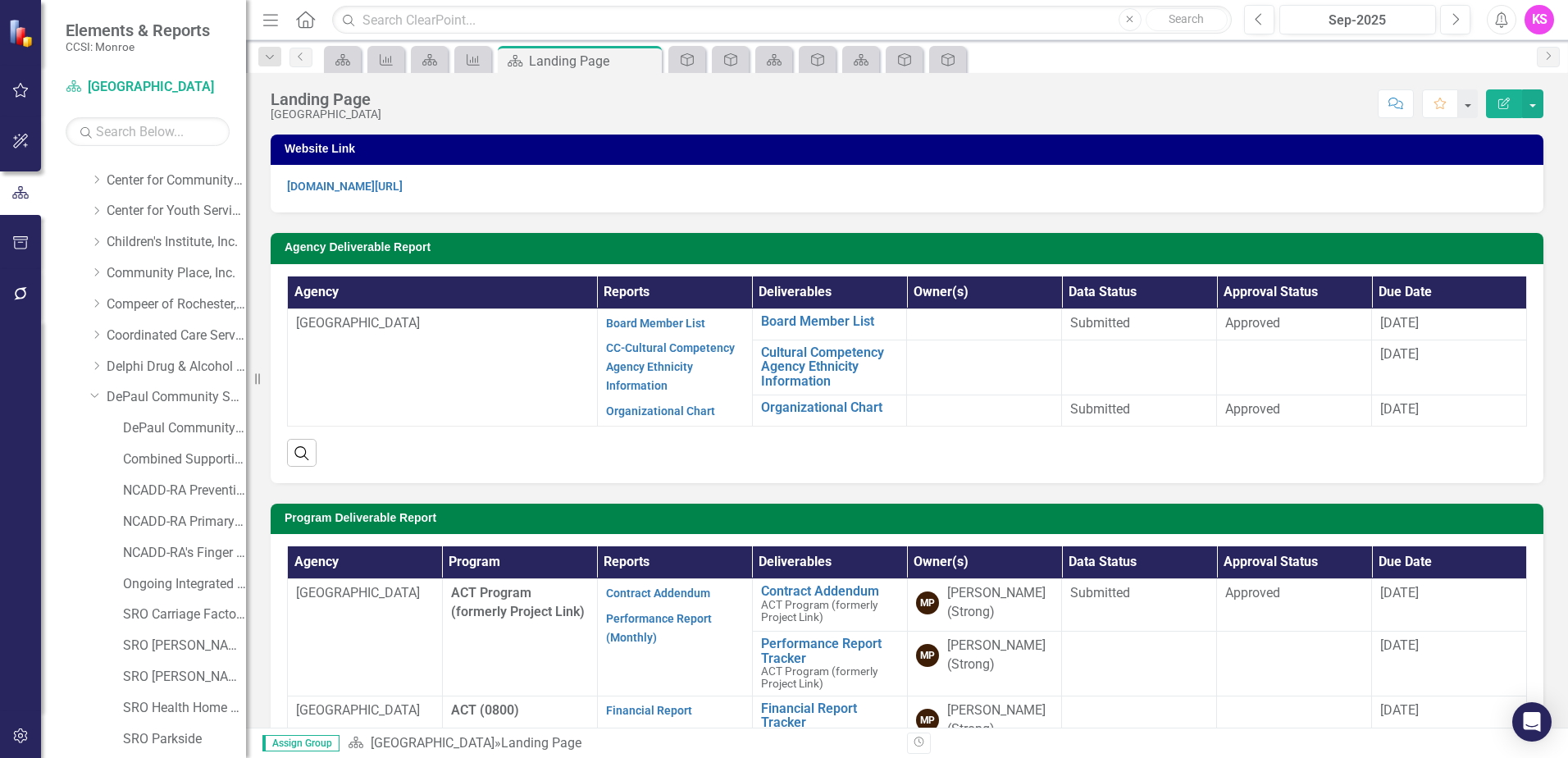
scroll to position [81, 0]
click at [175, 400] on link "DePaul Community Services, lnc." at bounding box center [176, 400] width 140 height 19
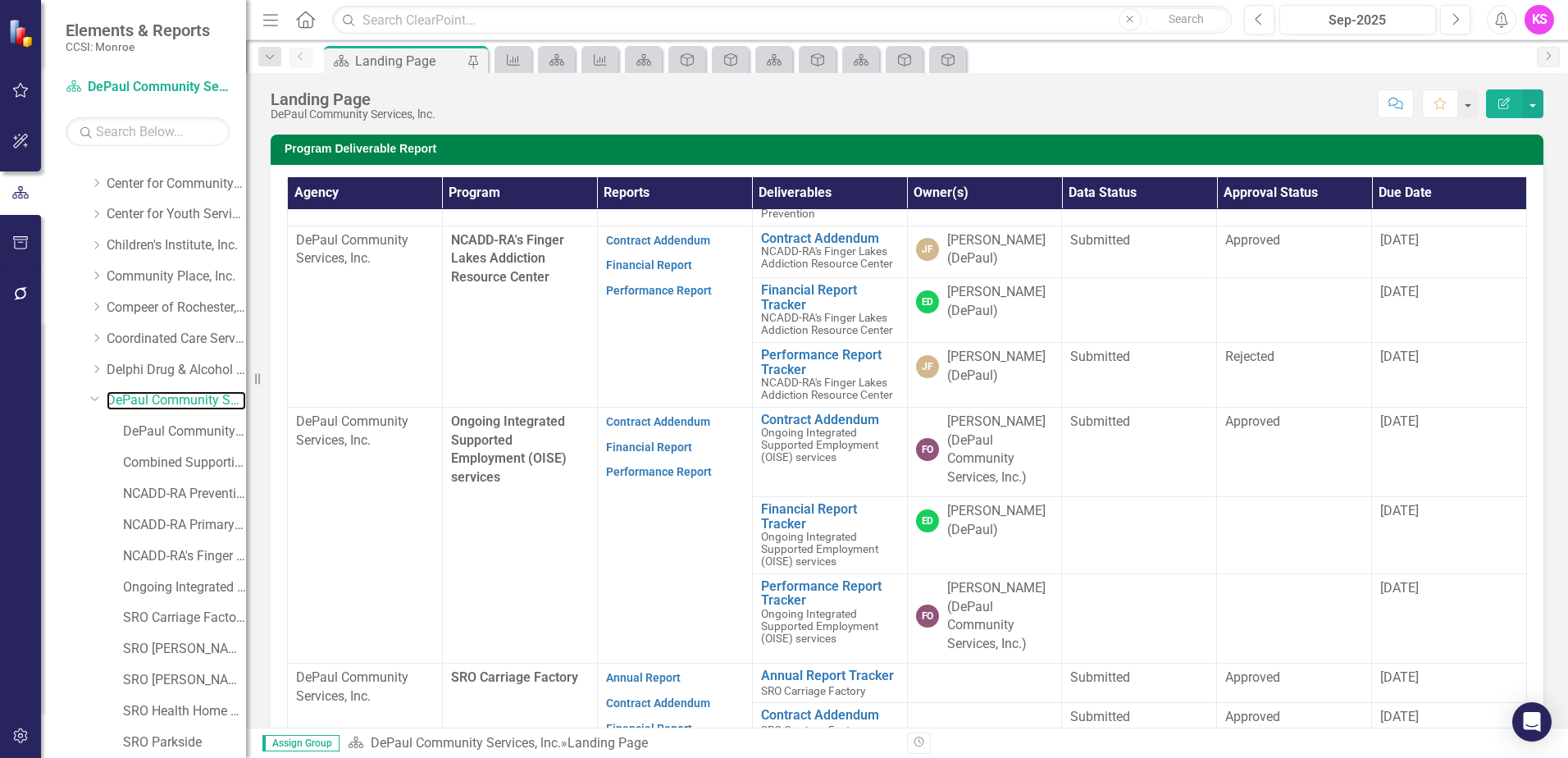
scroll to position [492, 0]
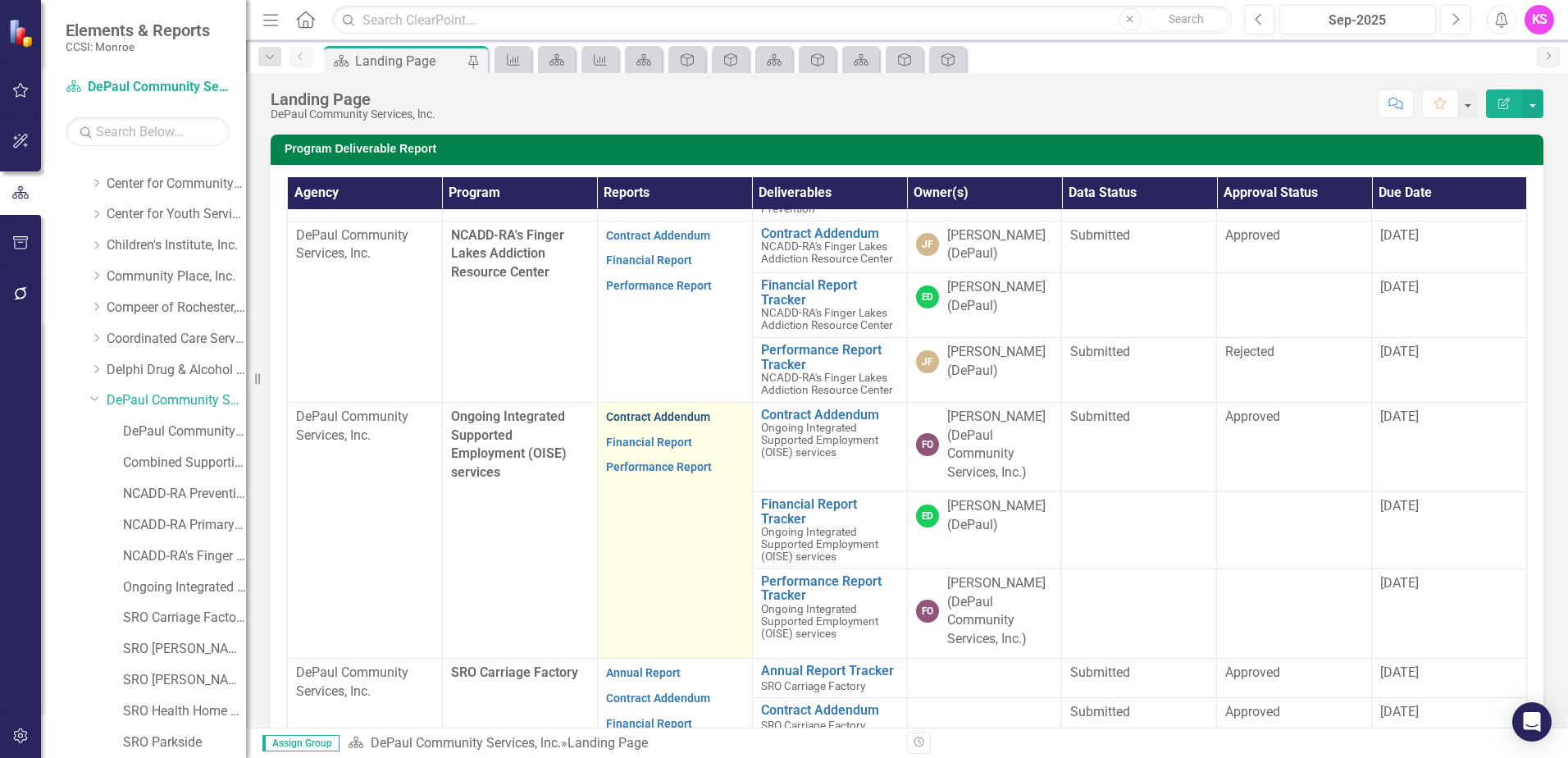
click at [643, 424] on link "Contract Addendum" at bounding box center [657, 416] width 104 height 13
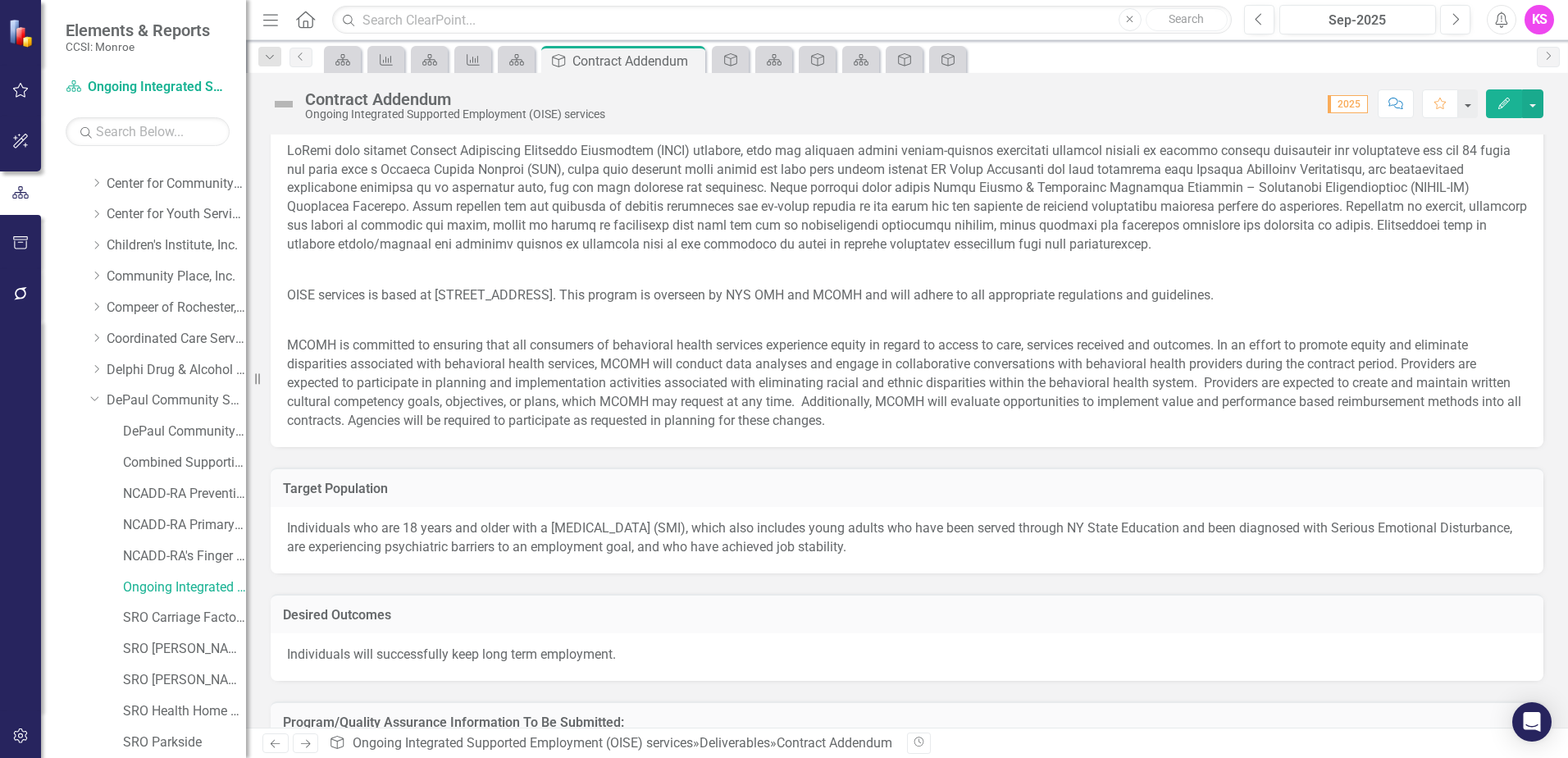
scroll to position [702, 0]
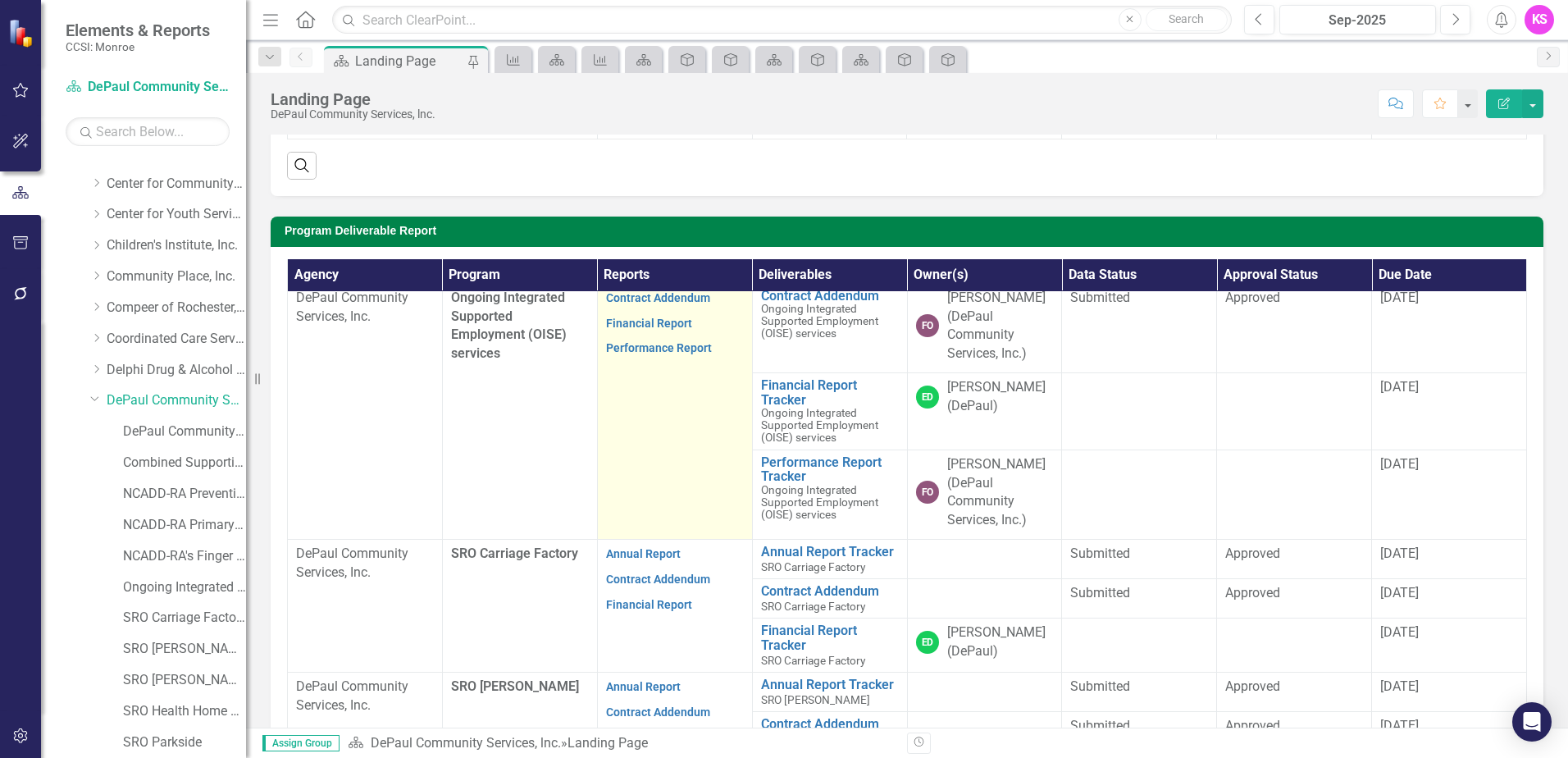
scroll to position [656, 0]
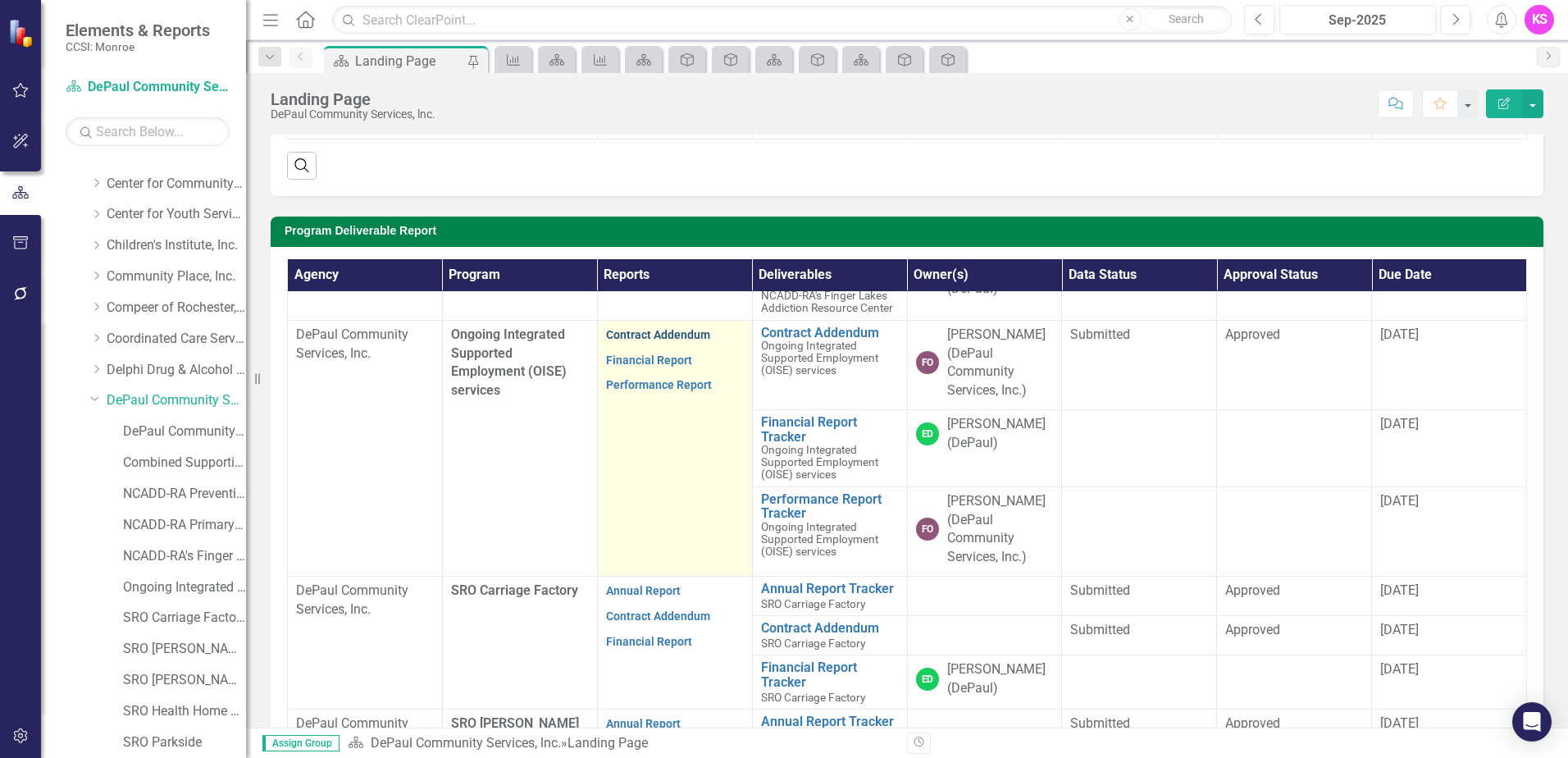
click at [646, 341] on link "Contract Addendum" at bounding box center [657, 333] width 104 height 13
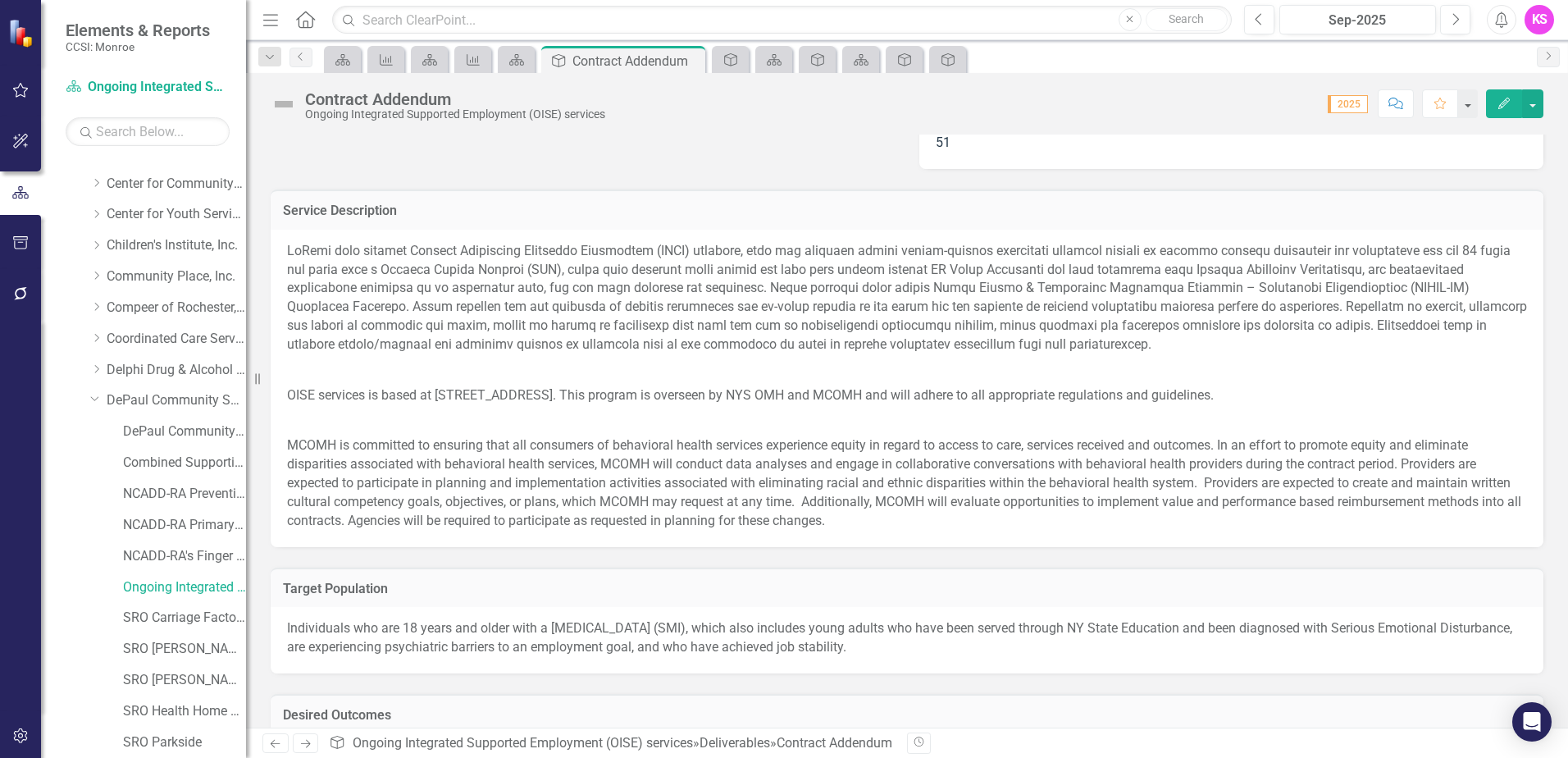
scroll to position [656, 0]
